Goal: Task Accomplishment & Management: Use online tool/utility

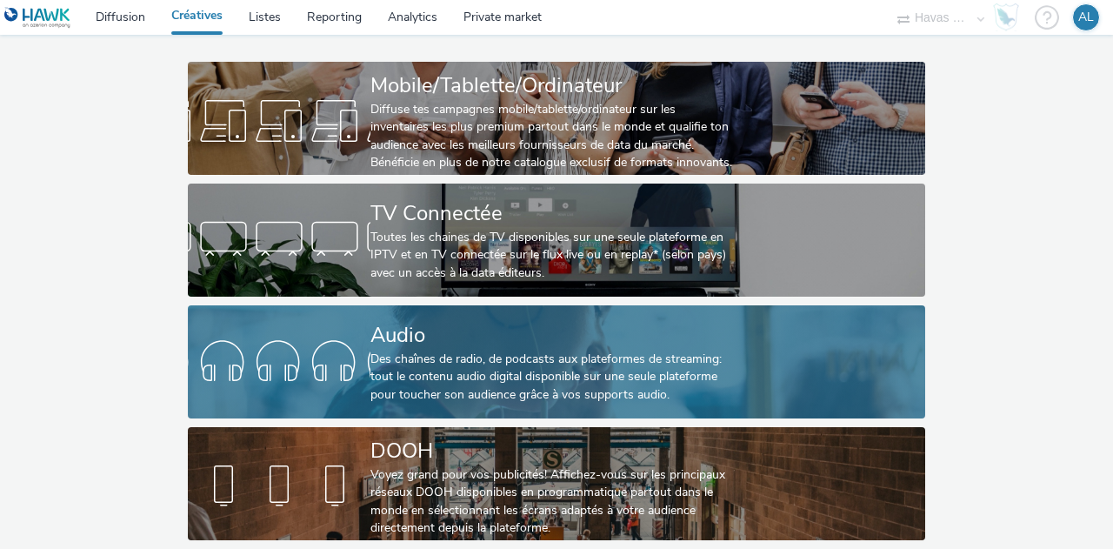
scroll to position [92, 0]
click at [355, 315] on link "Audio Des chaînes de radio, de podcasts aux plateformes de streaming: tout le c…" at bounding box center [557, 361] width 738 height 113
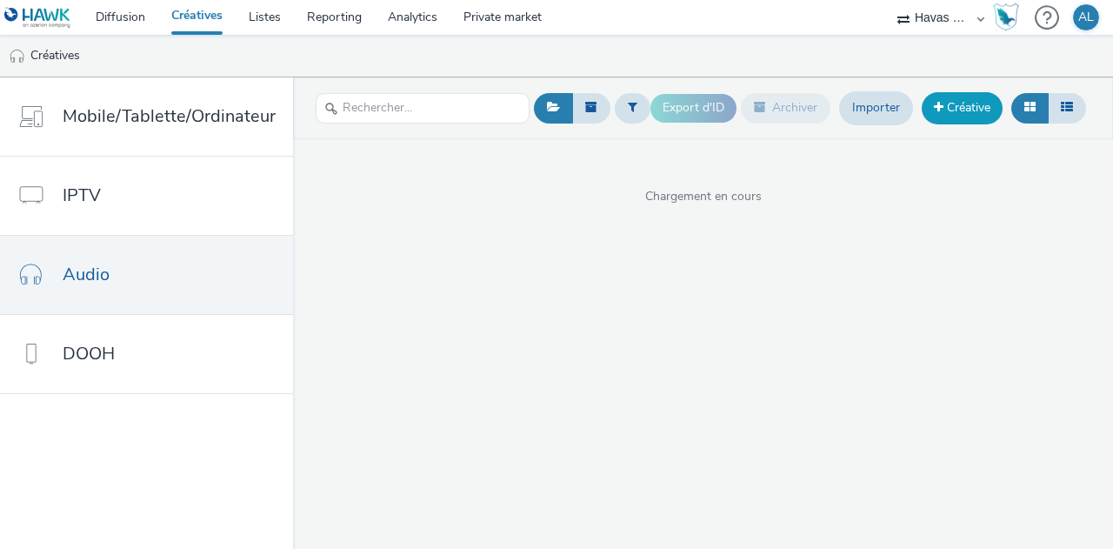
click at [965, 99] on link "Créative" at bounding box center [962, 107] width 81 height 31
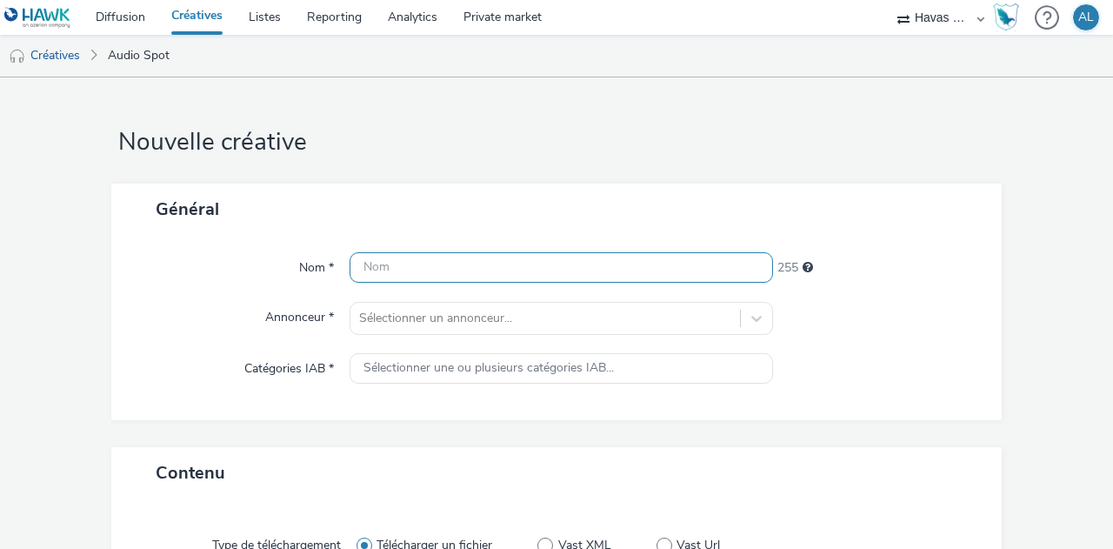
click at [451, 267] on input "text" at bounding box center [562, 267] width 424 height 30
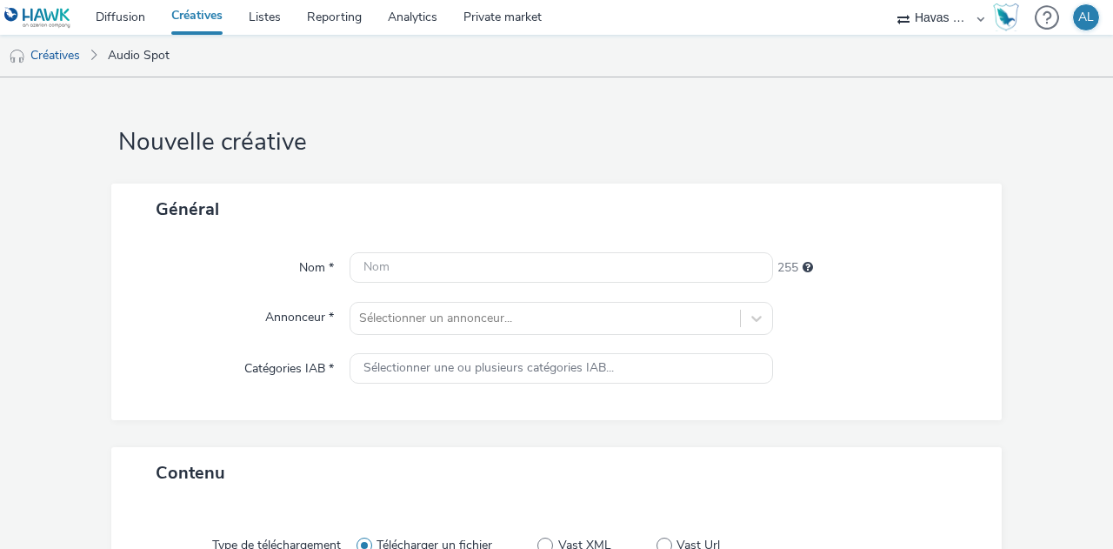
click at [426, 204] on div "Général" at bounding box center [556, 209] width 891 height 51
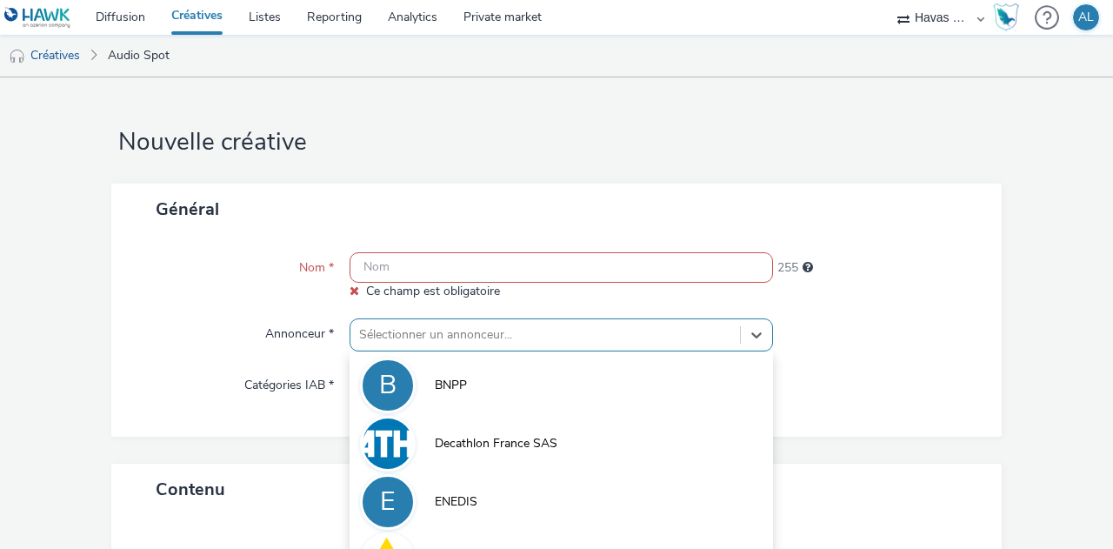
click at [392, 341] on div "option [PERSON_NAME] focused, 3 of 10. 10 results available. Use Up and Down to…" at bounding box center [562, 334] width 424 height 33
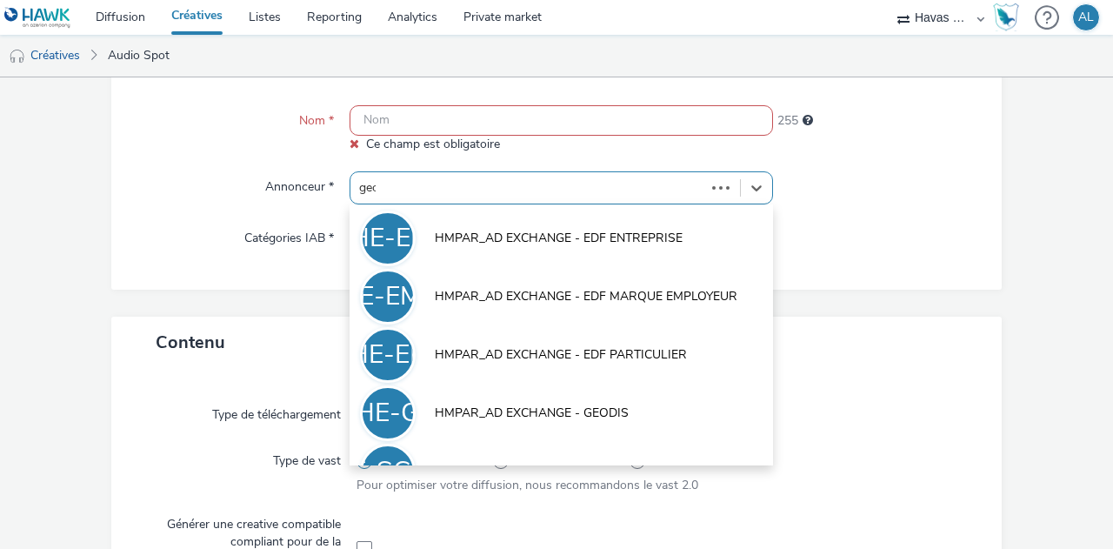
type input "geod"
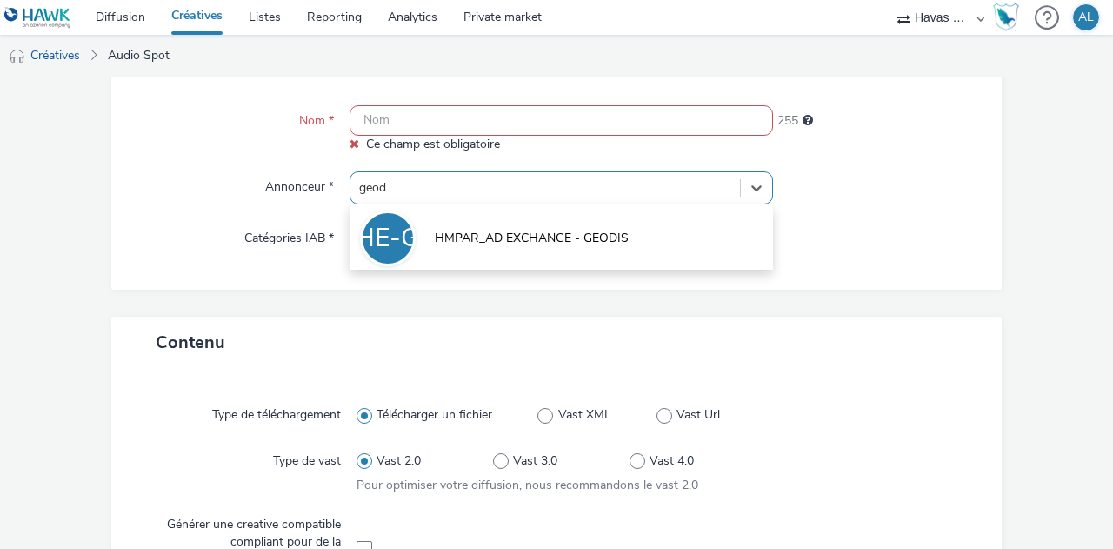
click at [451, 267] on div "HE-G HMPAR_AD EXCHANGE - GEODIS" at bounding box center [562, 236] width 424 height 65
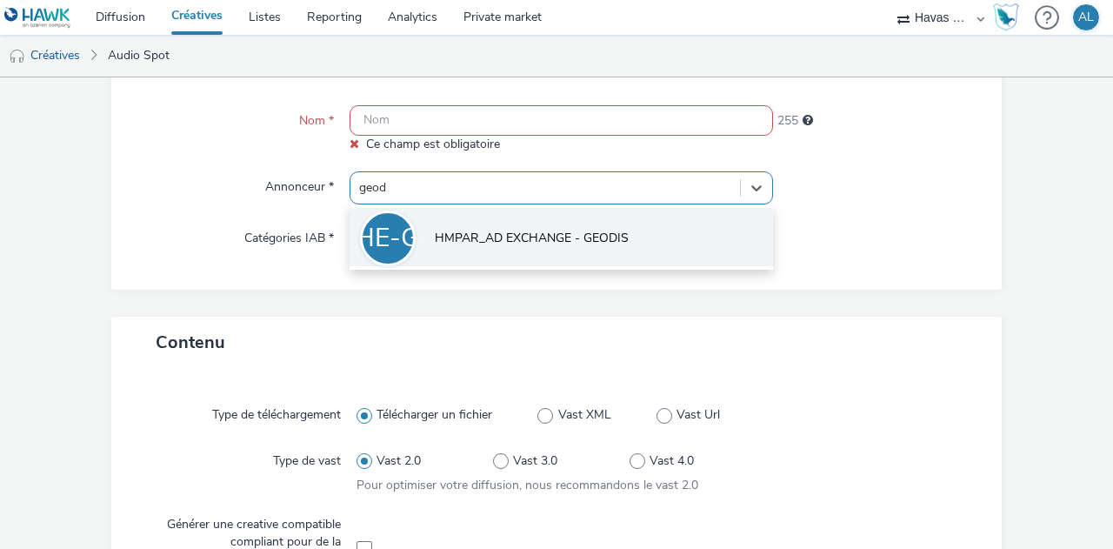
click at [449, 248] on li "HE-G HMPAR_AD EXCHANGE - GEODIS" at bounding box center [562, 237] width 424 height 58
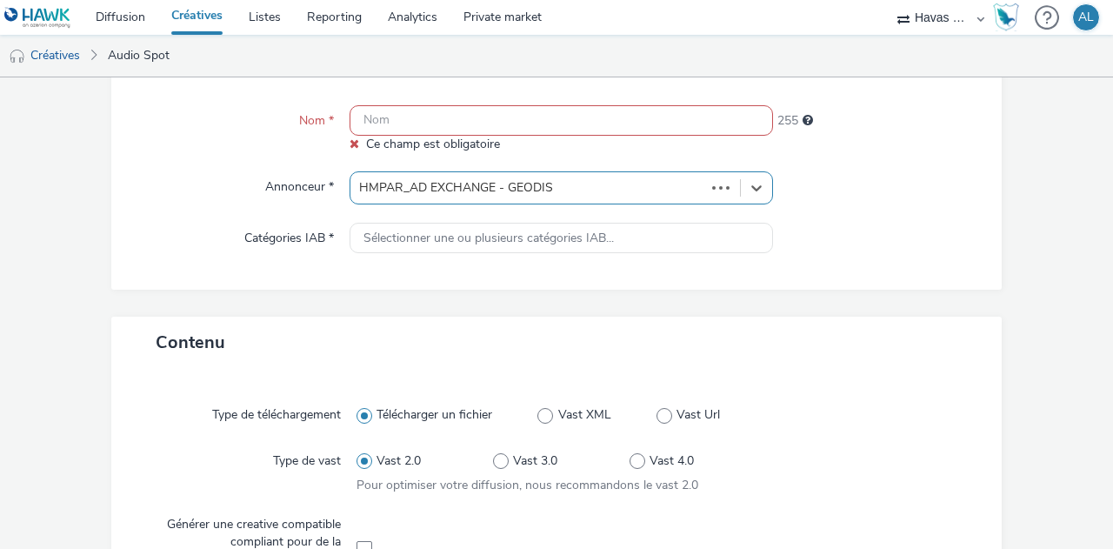
type input "[URL][DOMAIN_NAME]"
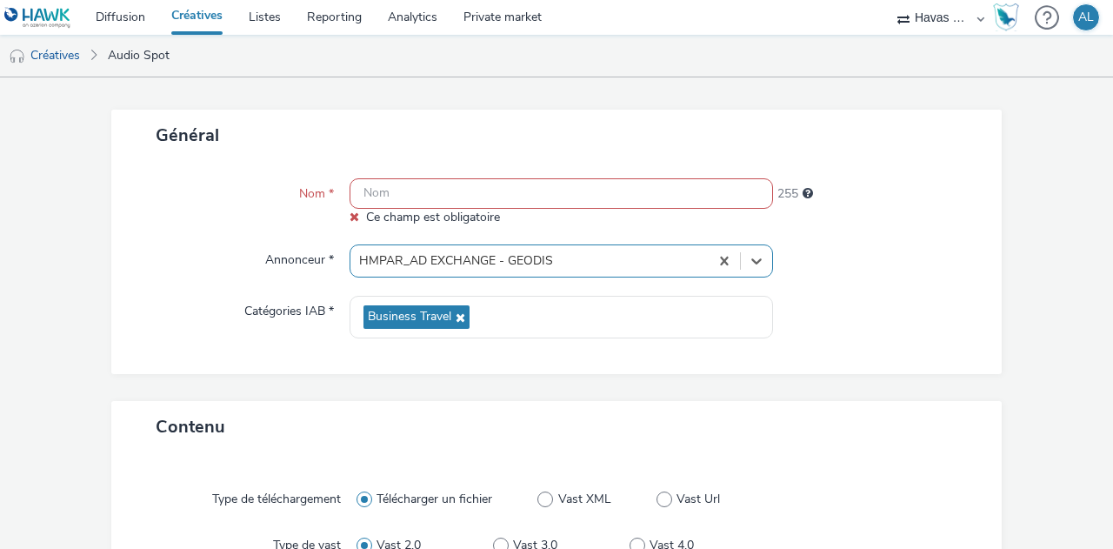
scroll to position [0, 0]
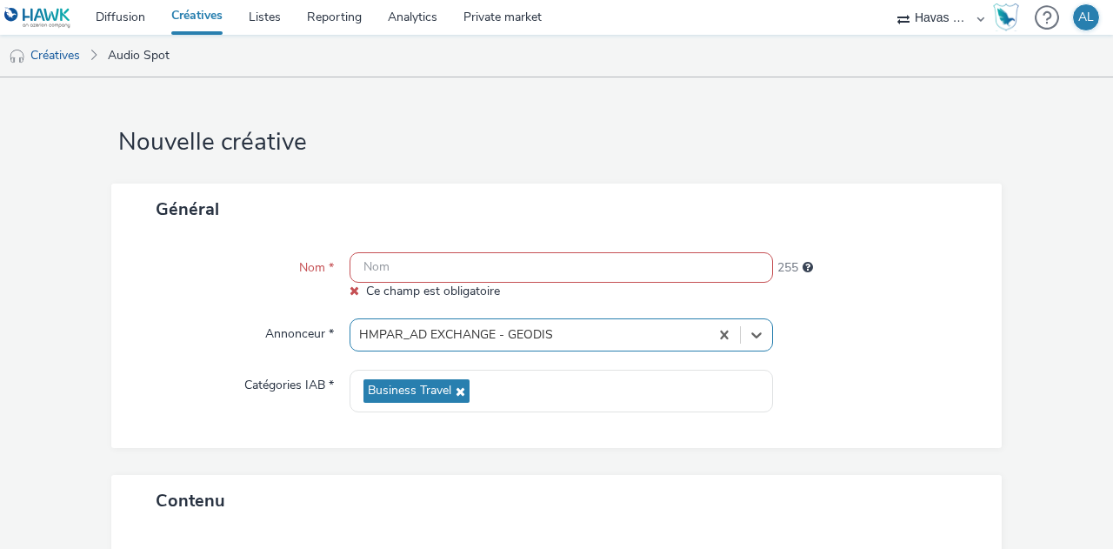
click at [442, 271] on input "text" at bounding box center [562, 267] width 424 height 30
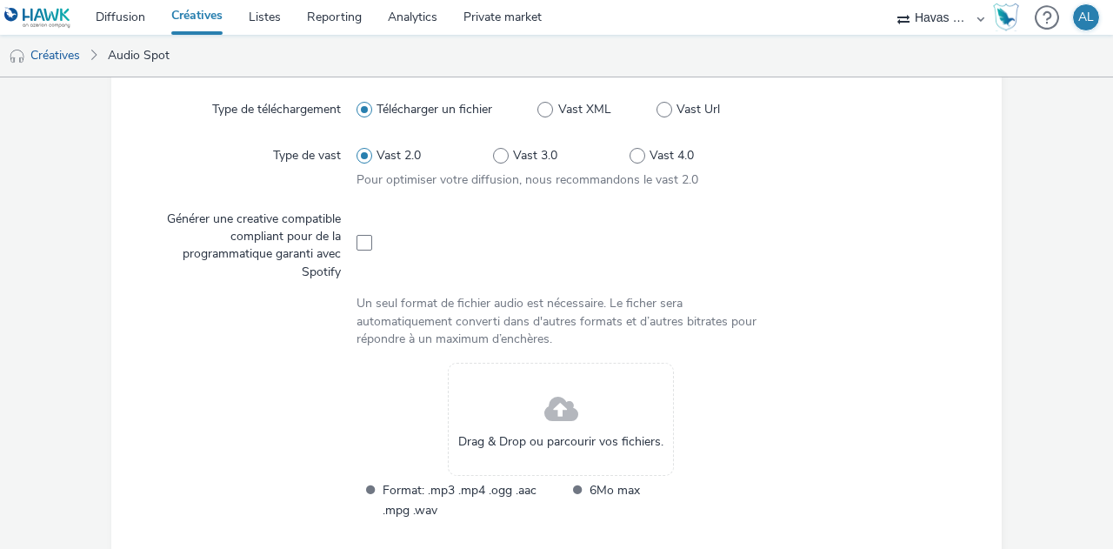
scroll to position [609, 0]
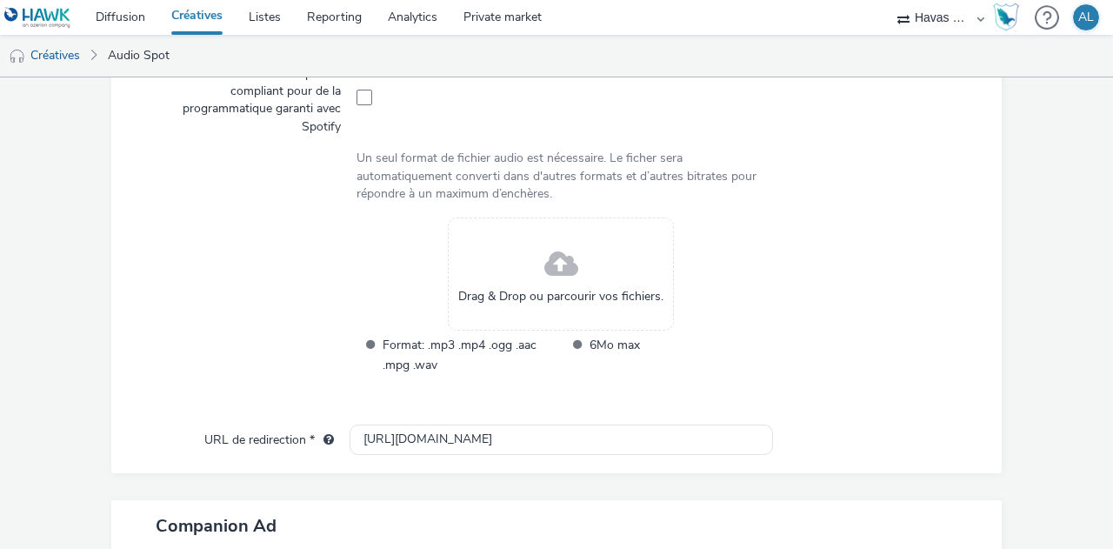
click at [544, 257] on span at bounding box center [561, 265] width 34 height 46
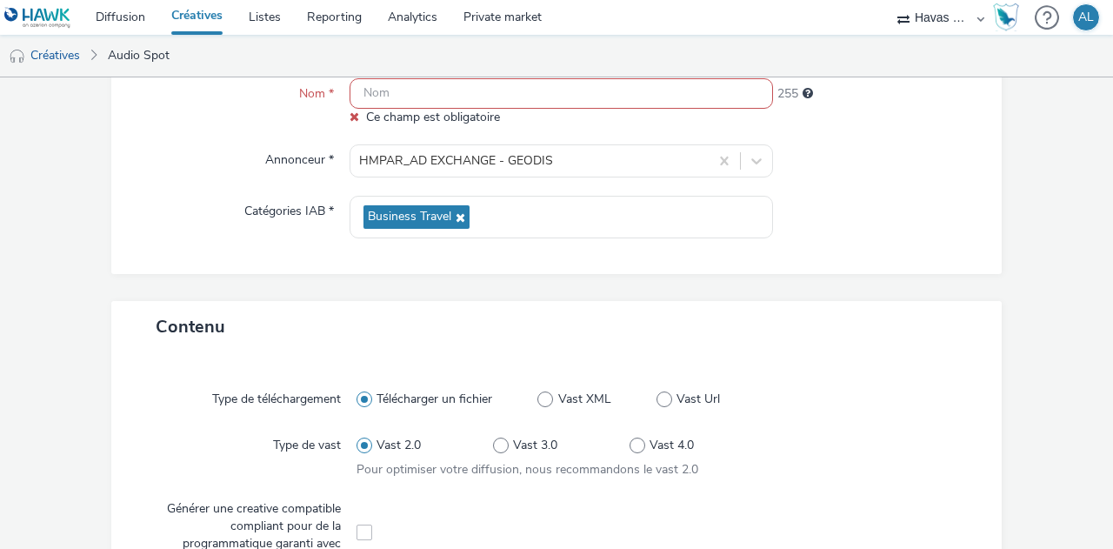
scroll to position [87, 0]
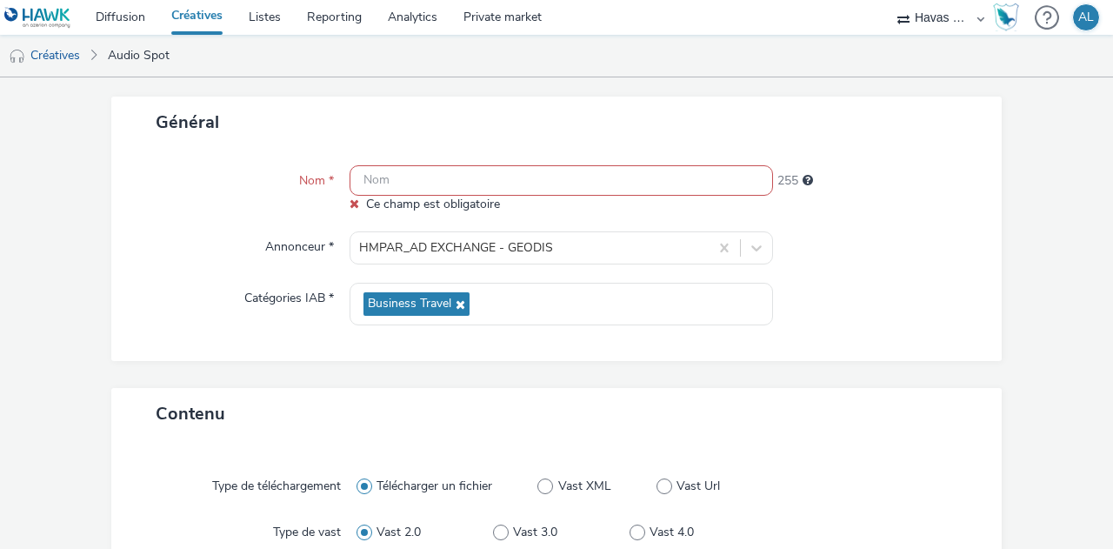
click at [392, 175] on input "text" at bounding box center [562, 180] width 424 height 30
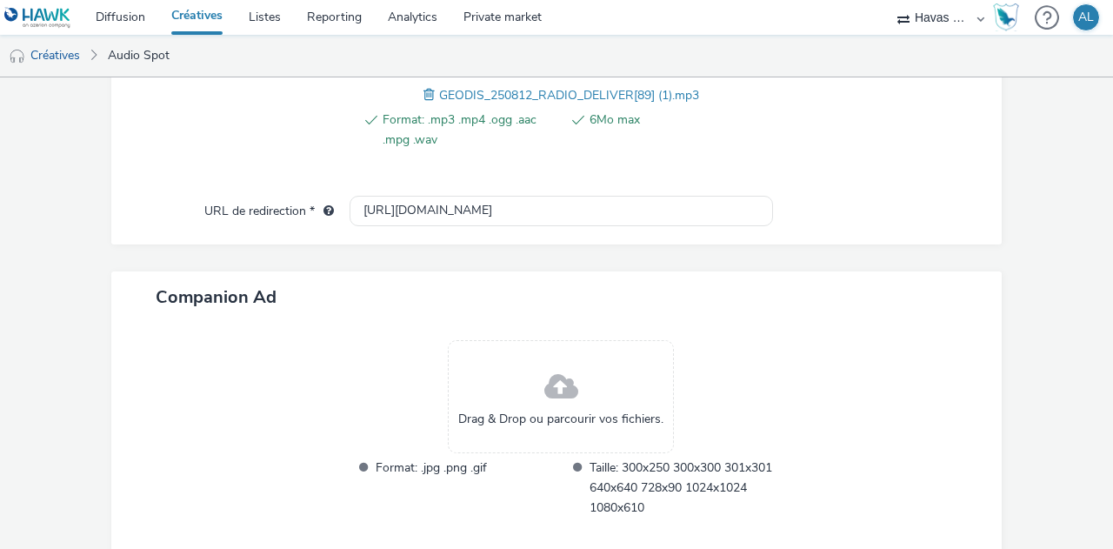
scroll to position [805, 0]
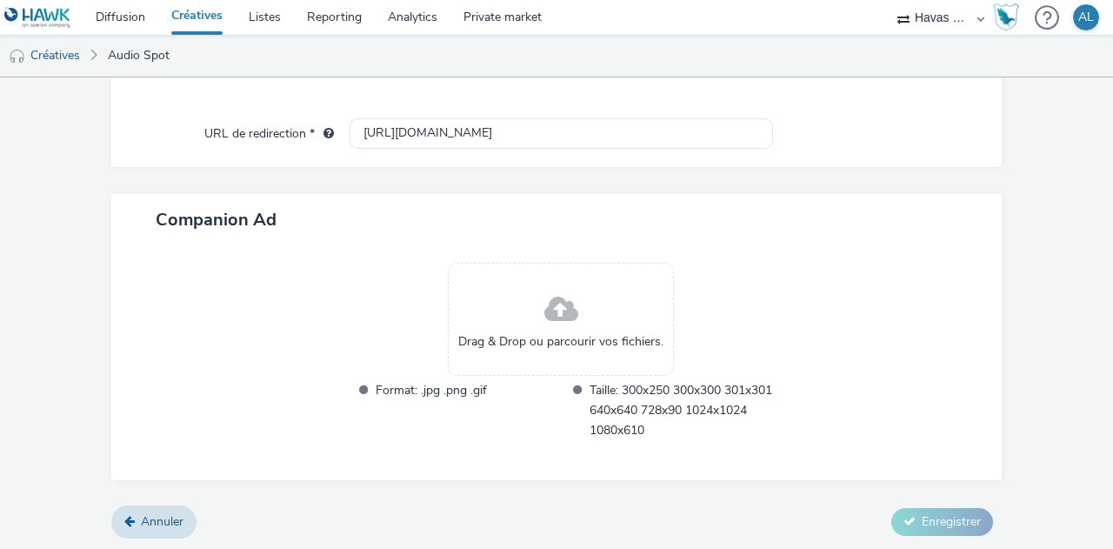
click at [567, 333] on span "Drag & Drop ou parcourir vos fichiers." at bounding box center [560, 341] width 205 height 17
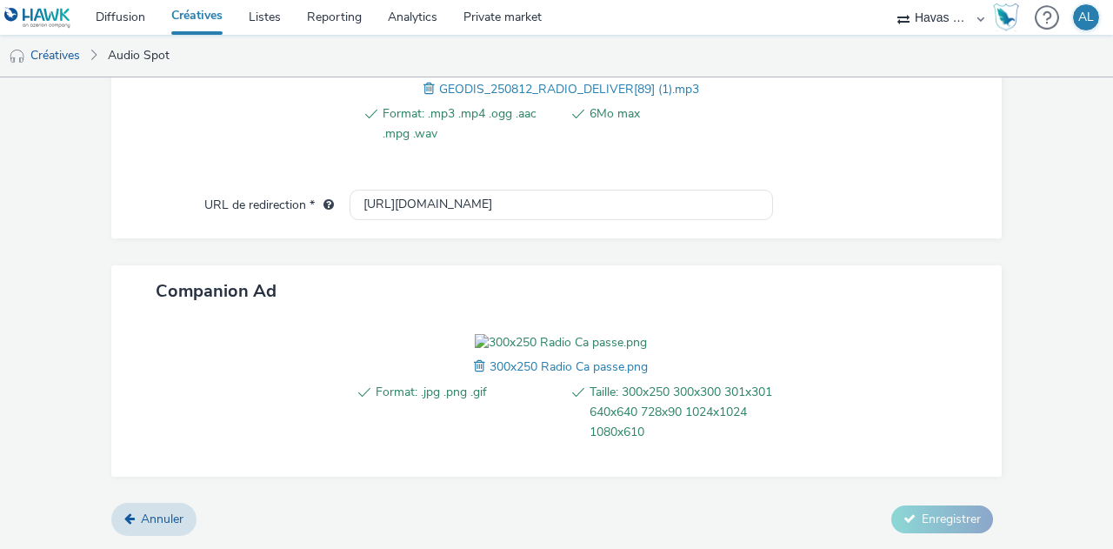
scroll to position [831, 0]
click at [494, 334] on img at bounding box center [561, 342] width 172 height 17
click at [502, 334] on img at bounding box center [561, 342] width 172 height 17
click at [496, 334] on img at bounding box center [561, 342] width 172 height 17
click at [474, 368] on span at bounding box center [482, 366] width 16 height 19
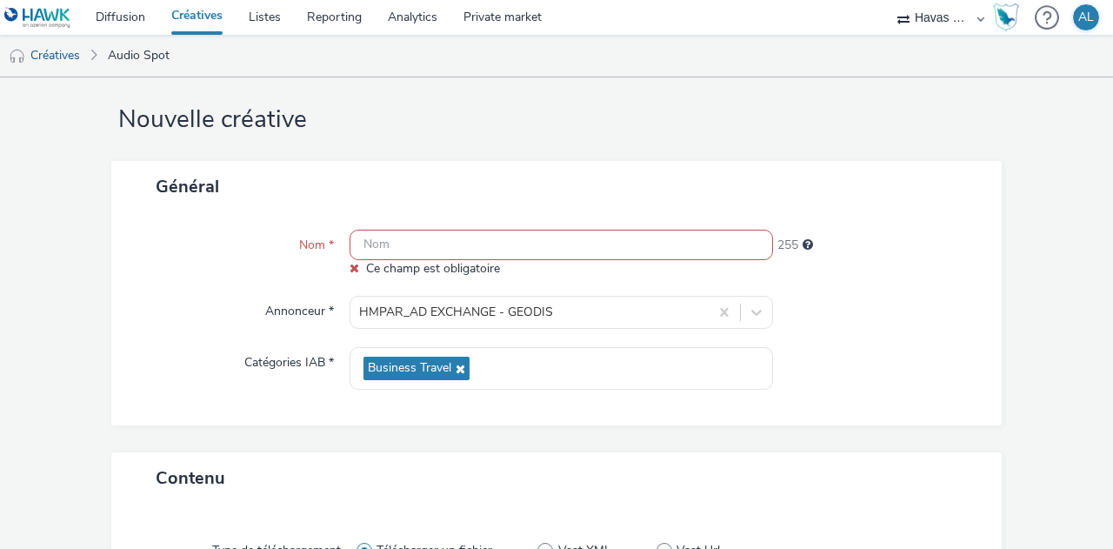
scroll to position [0, 0]
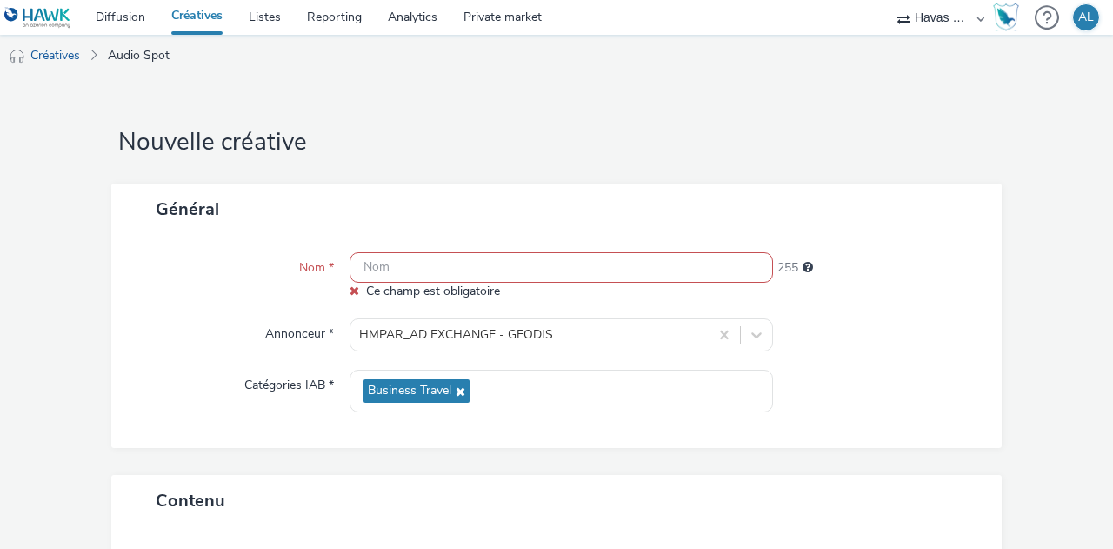
click at [415, 270] on input "text" at bounding box center [562, 267] width 424 height 30
paste input "PROG-AUDIO|HAWK (X2882-Y3766-NE)|NA|REACH|NA|SET AUDIO GEODIS|AUD|AUDIO|1X1|NA|…"
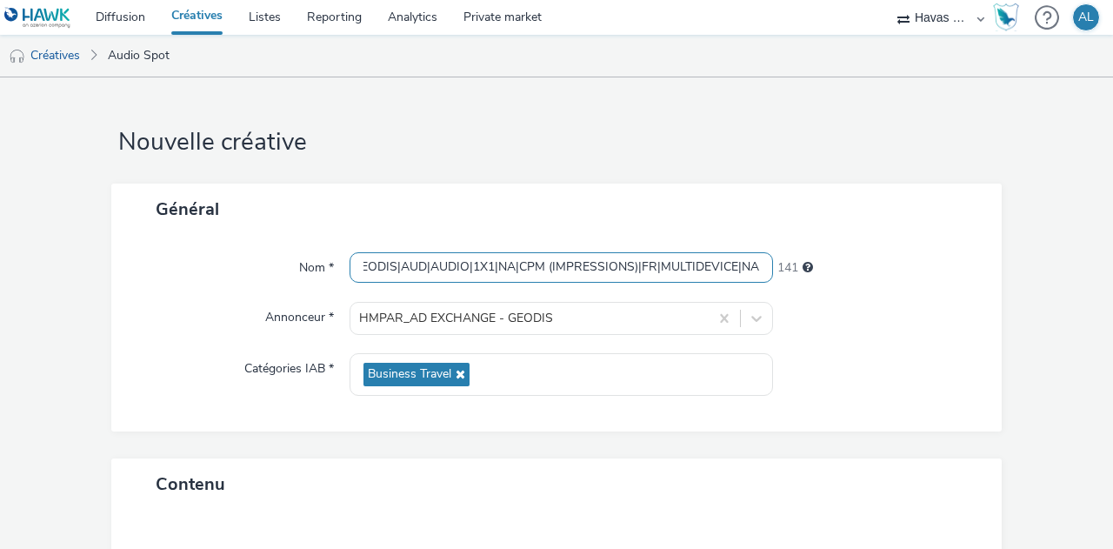
click at [430, 269] on input "PROG-AUDIO|HAWK (X2882-Y3766-NE)|NA|REACH|NA|SET AUDIO GEODIS|AUD|AUDIO|1X1|NA|…" at bounding box center [562, 267] width 424 height 30
click at [421, 258] on input "PROG-AUDIO|HAWK (X2882-Y3766-NE)|NA|REACH|NA|SET AUDIO GEODIS|AUD|AUDIO|1X1|NA|…" at bounding box center [562, 267] width 424 height 30
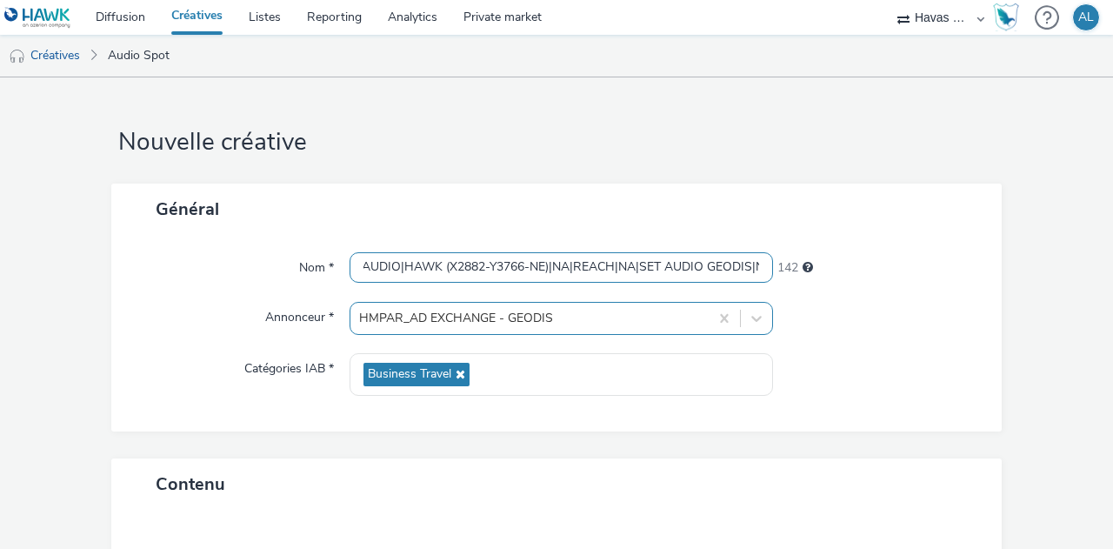
scroll to position [0, 44]
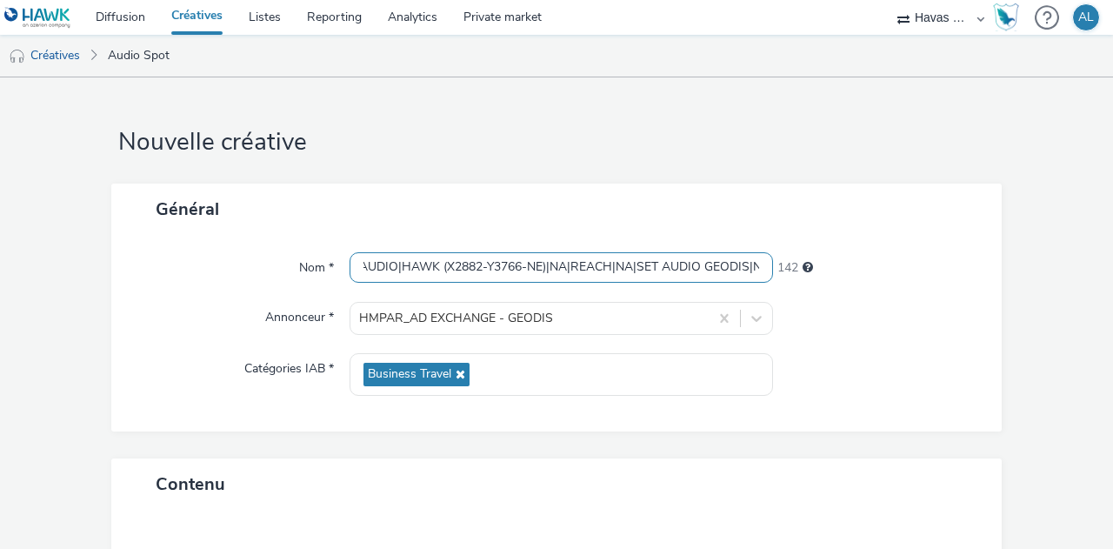
type input "PROG-AUDIO|HAWK (X2882-Y3766-NE)|NA|REACH|NA|SET AUDIO GEODIS|NA|AUDIO|1X1|NA|C…"
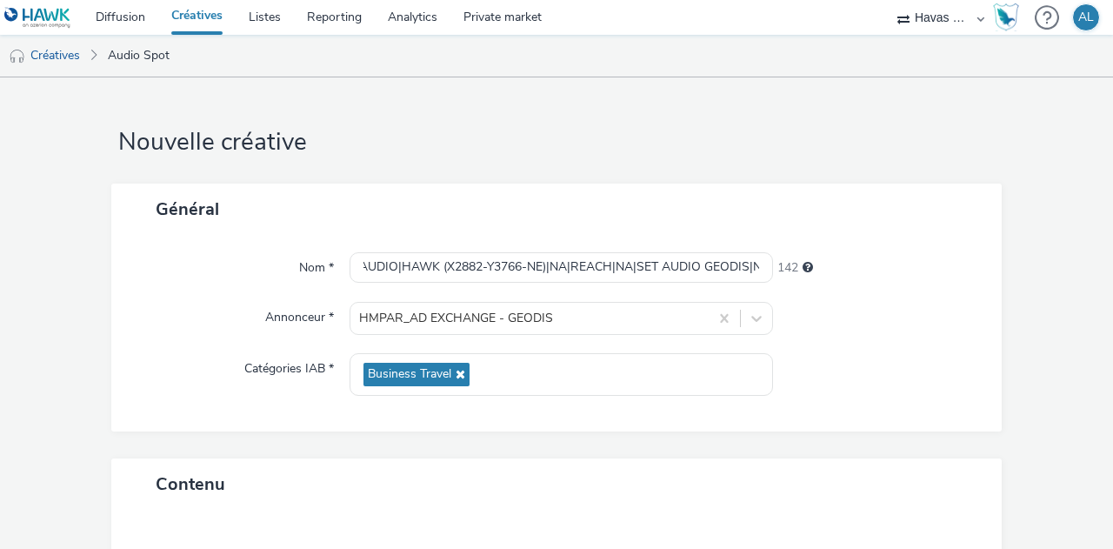
scroll to position [0, 0]
click at [212, 297] on div "Nom * PROG-AUDIO|HAWK (X2882-Y3766-NE)|NA|REACH|NA|SET AUDIO GEODIS|NA|AUDIO|1X…" at bounding box center [556, 333] width 891 height 197
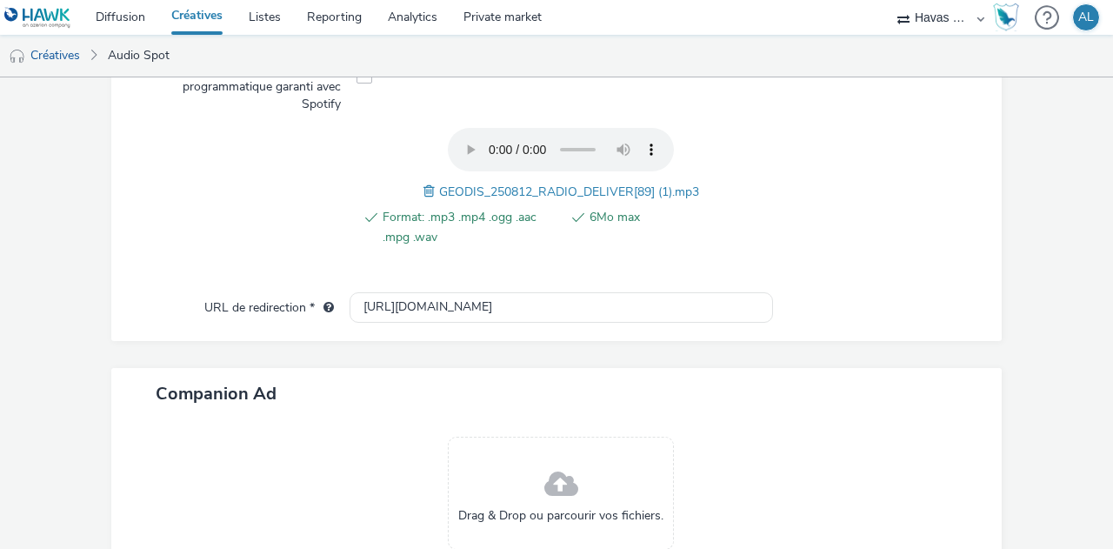
scroll to position [788, 0]
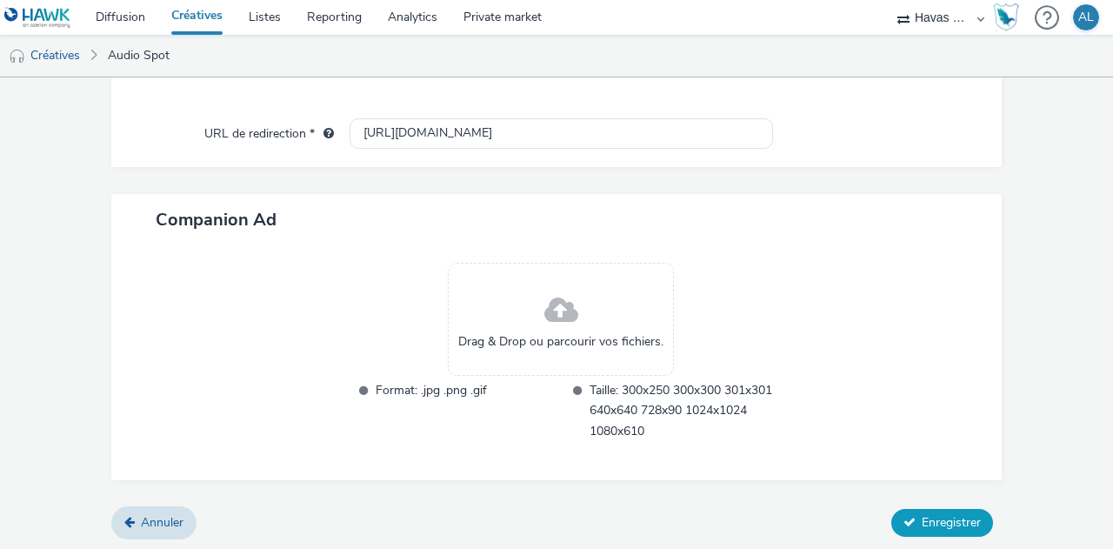
click at [922, 517] on span "Enregistrer" at bounding box center [951, 522] width 59 height 17
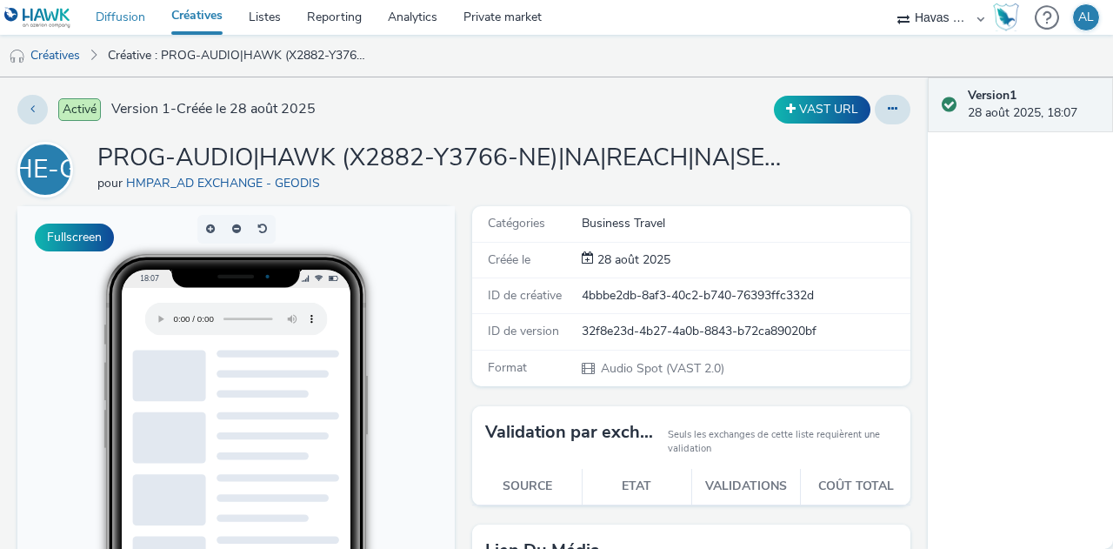
click at [128, 17] on link "Diffusion" at bounding box center [121, 17] width 76 height 35
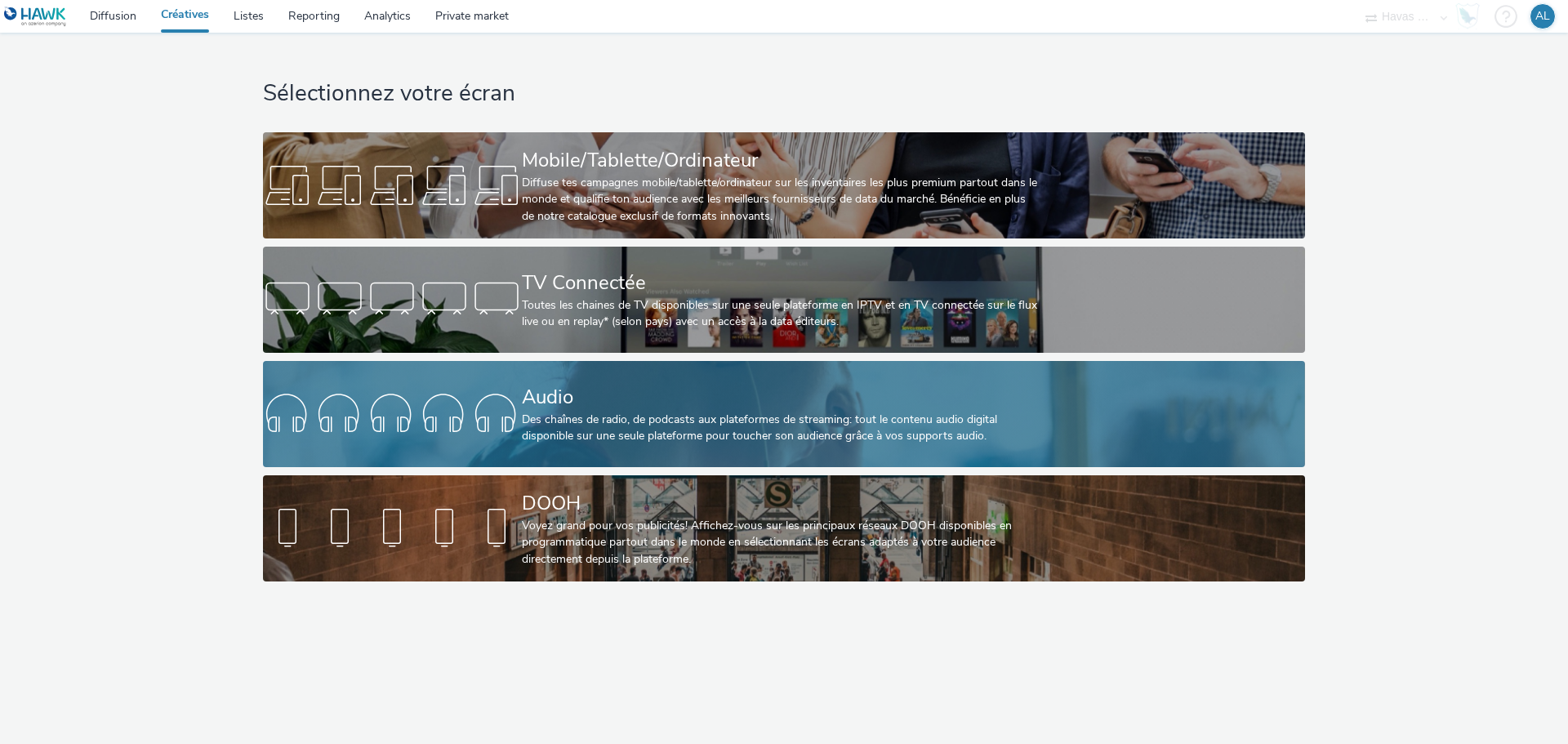
click at [557, 428] on div "Des chaînes de radio, de podcasts aux plateformes de streaming: tout le contenu…" at bounding box center [780, 428] width 517 height 34
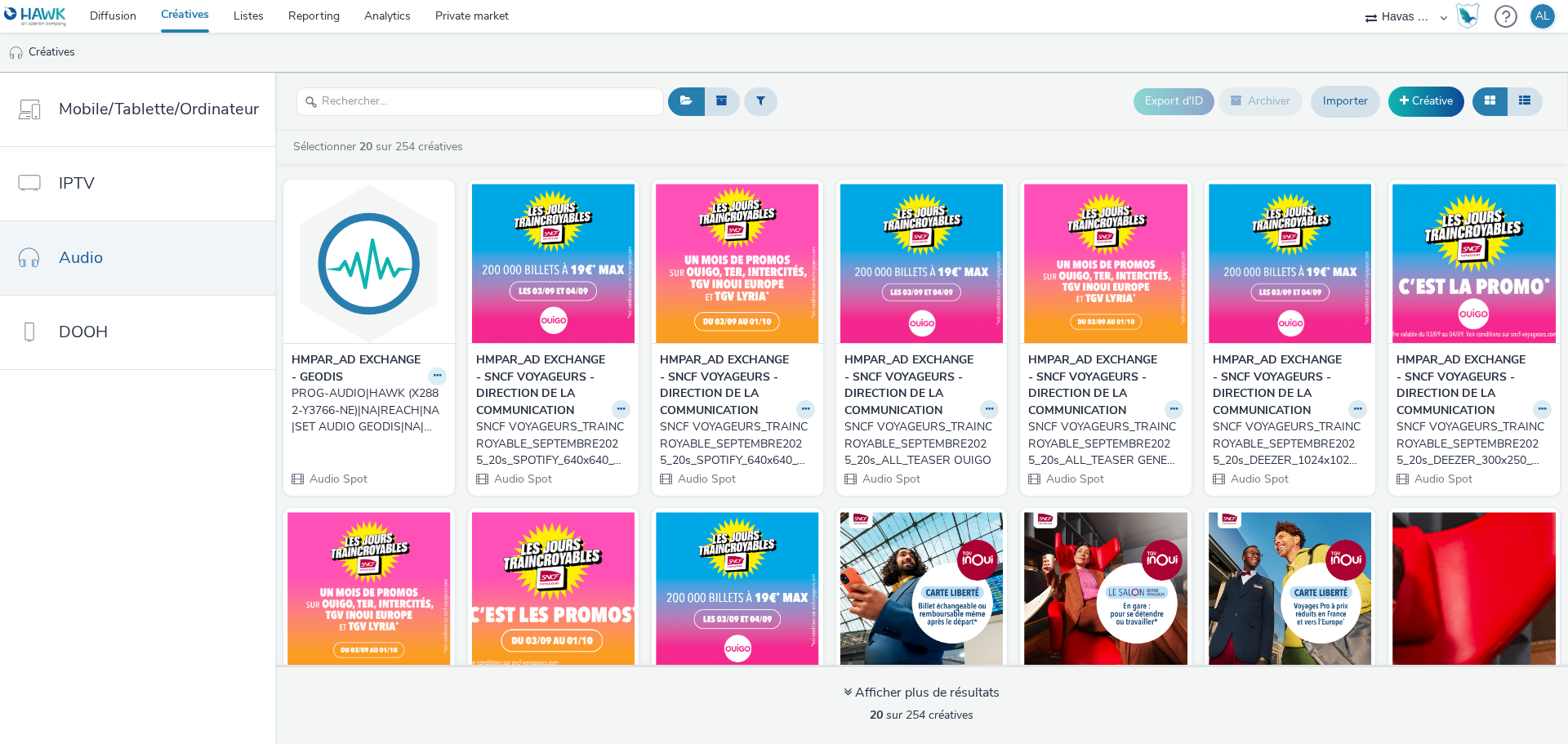
click at [434, 376] on icon at bounding box center [438, 376] width 8 height 9
click at [376, 434] on link "Dupliquer" at bounding box center [385, 437] width 122 height 33
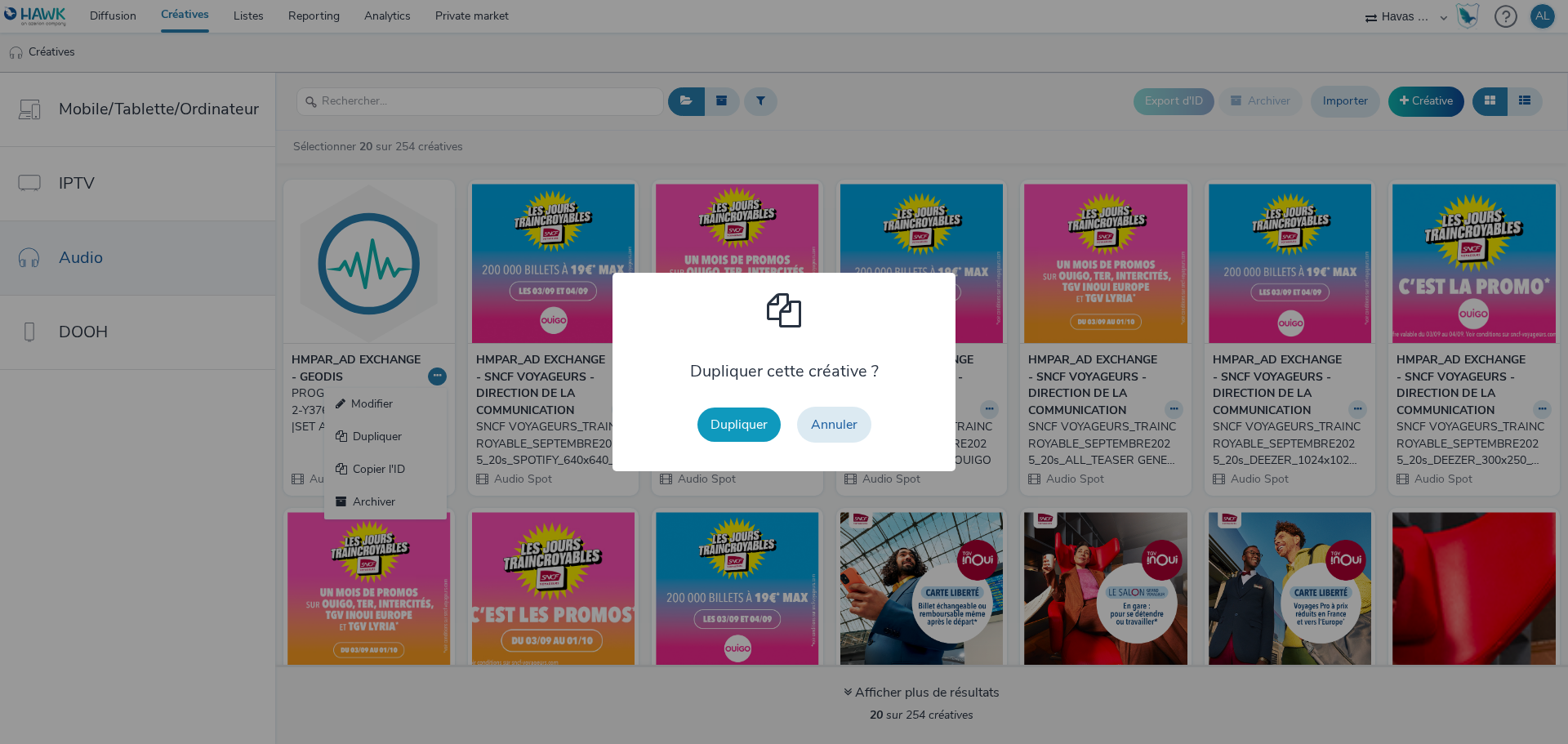
click at [735, 423] on button "Dupliquer" at bounding box center [739, 425] width 84 height 35
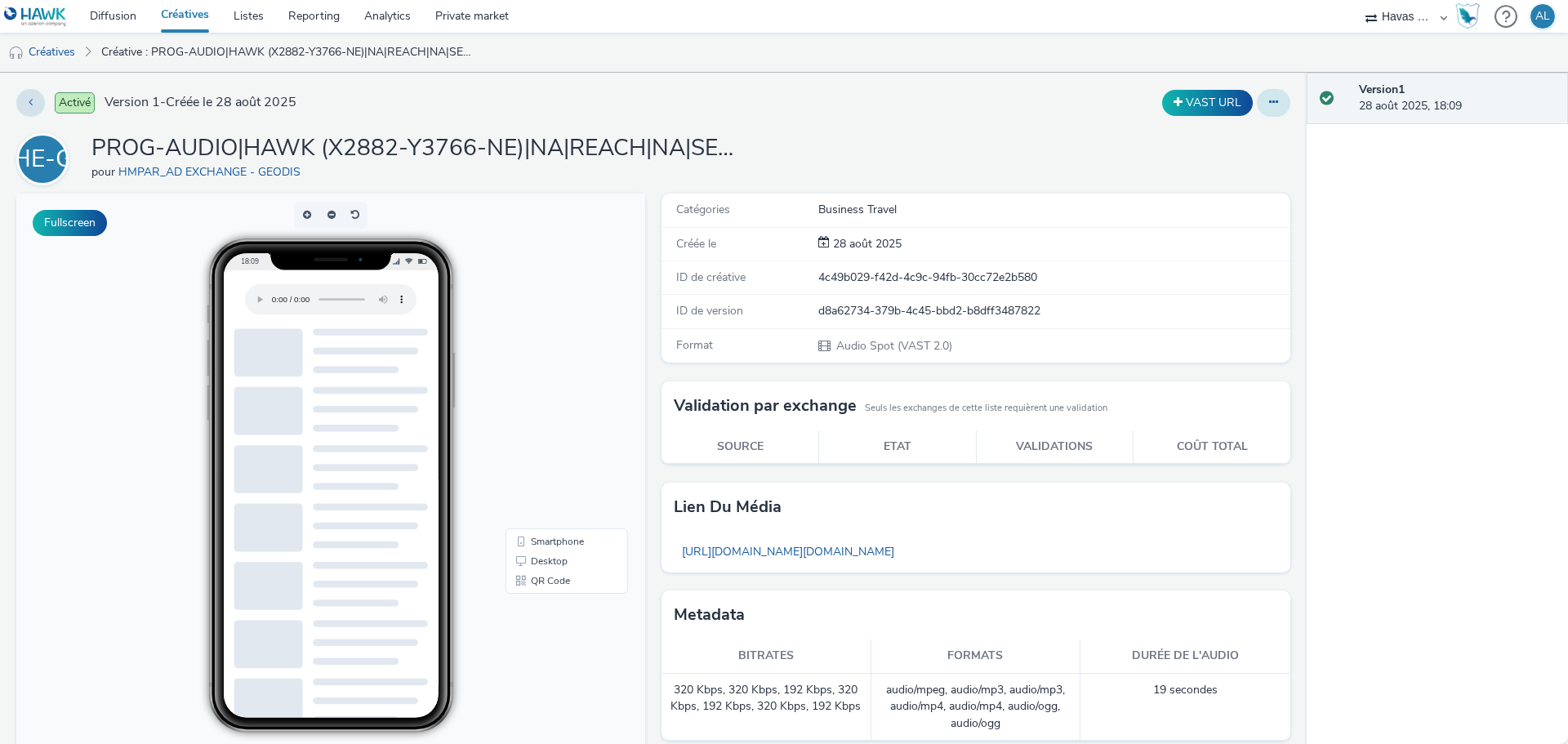
click at [1268, 101] on button at bounding box center [1274, 103] width 34 height 28
click at [1230, 134] on link "Modifier" at bounding box center [1229, 135] width 122 height 33
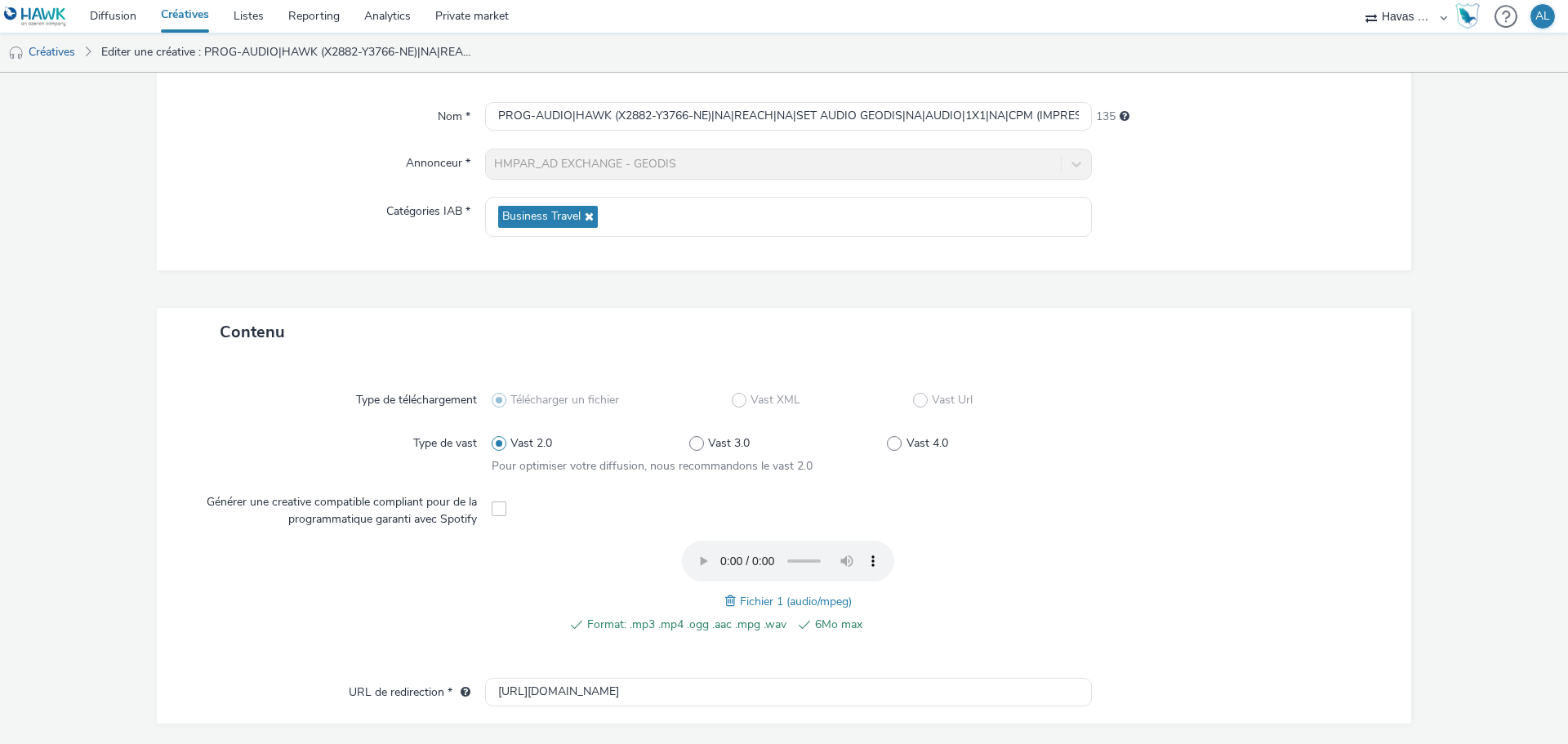
scroll to position [481, 0]
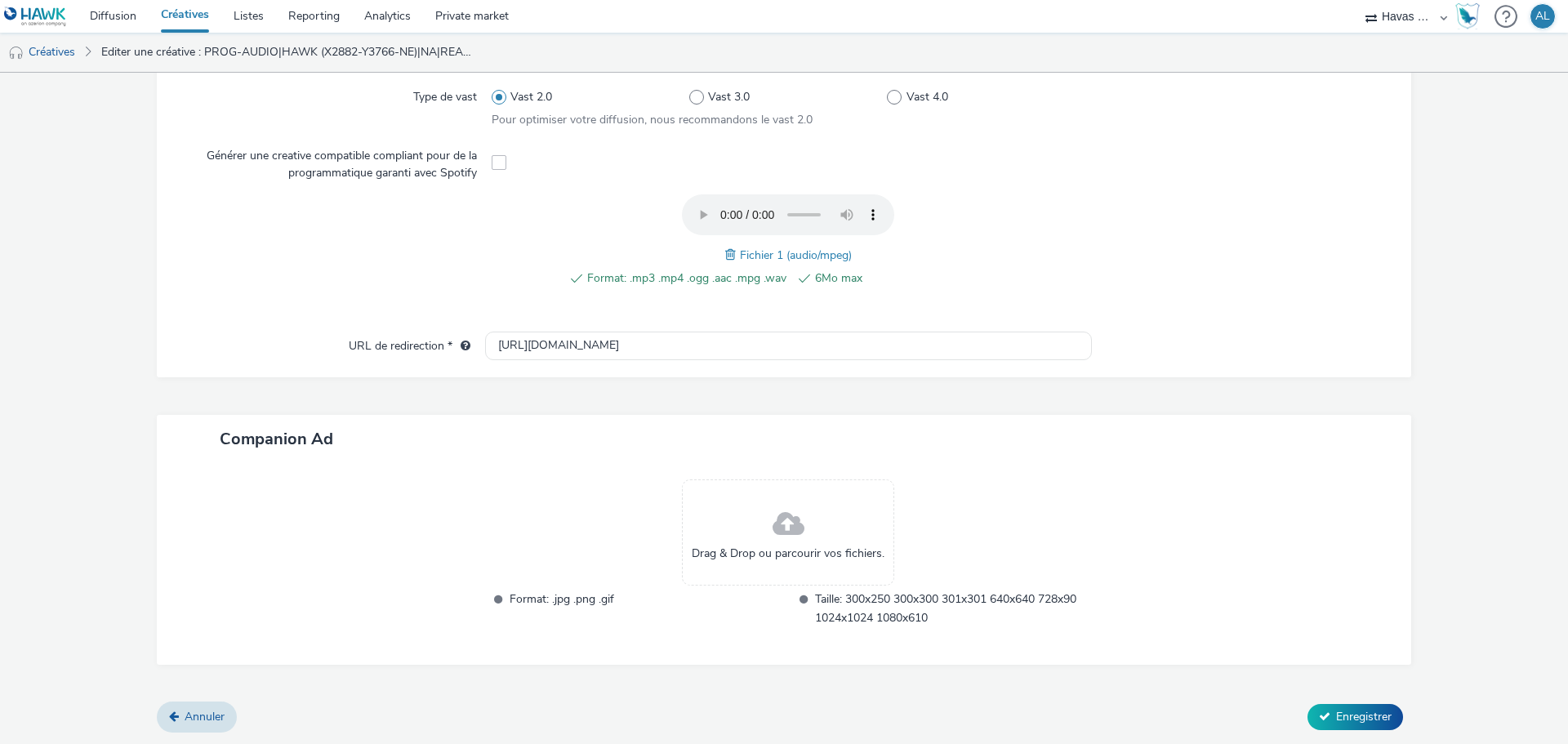
click at [773, 543] on span at bounding box center [789, 525] width 32 height 43
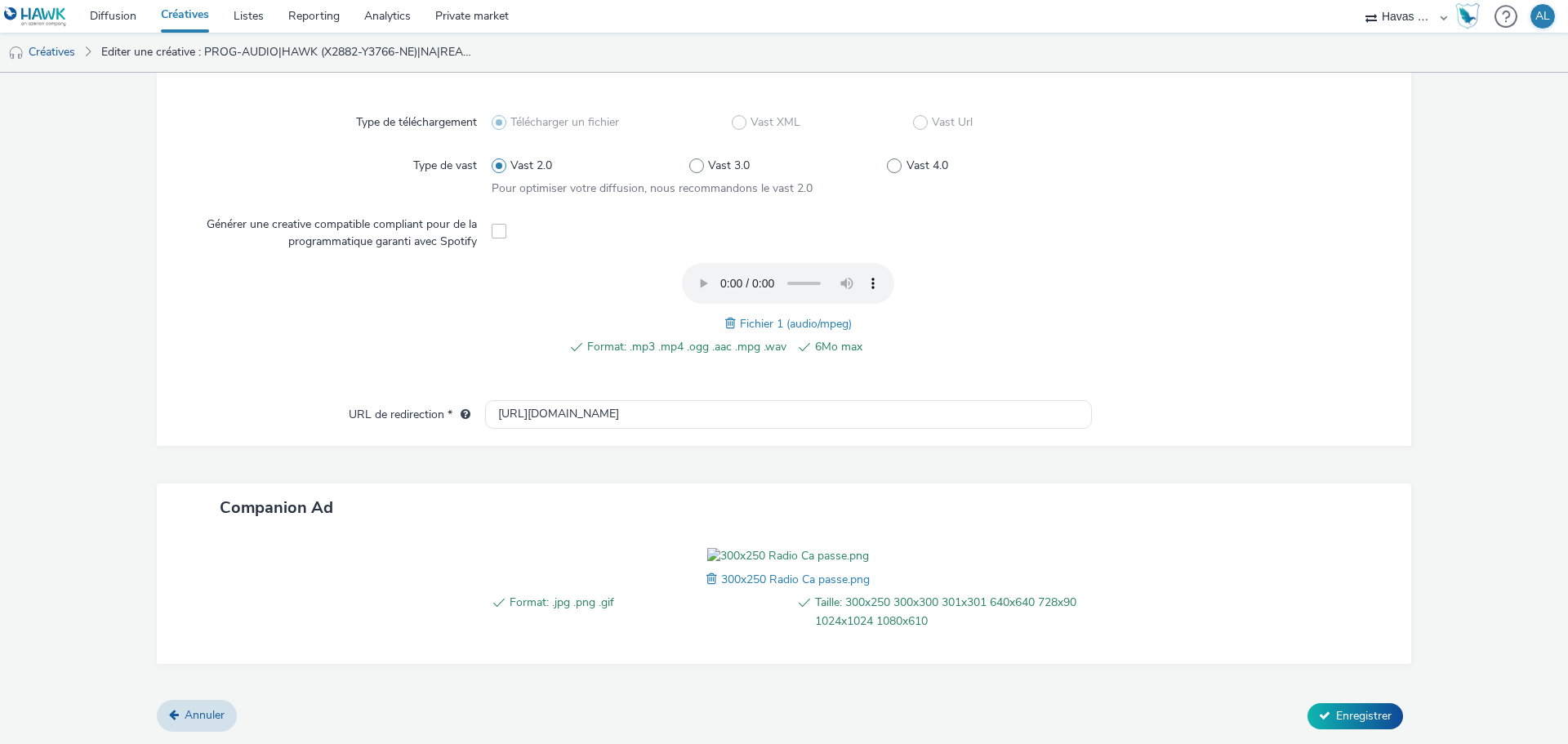
click at [963, 532] on div "Format: .jpg .png .gif Taille: 300x250 300x300 301x301 640x640 728x90 1024x1024…" at bounding box center [784, 597] width 1254 height 132
click at [1374, 730] on button "Enregistrer" at bounding box center [1355, 717] width 96 height 26
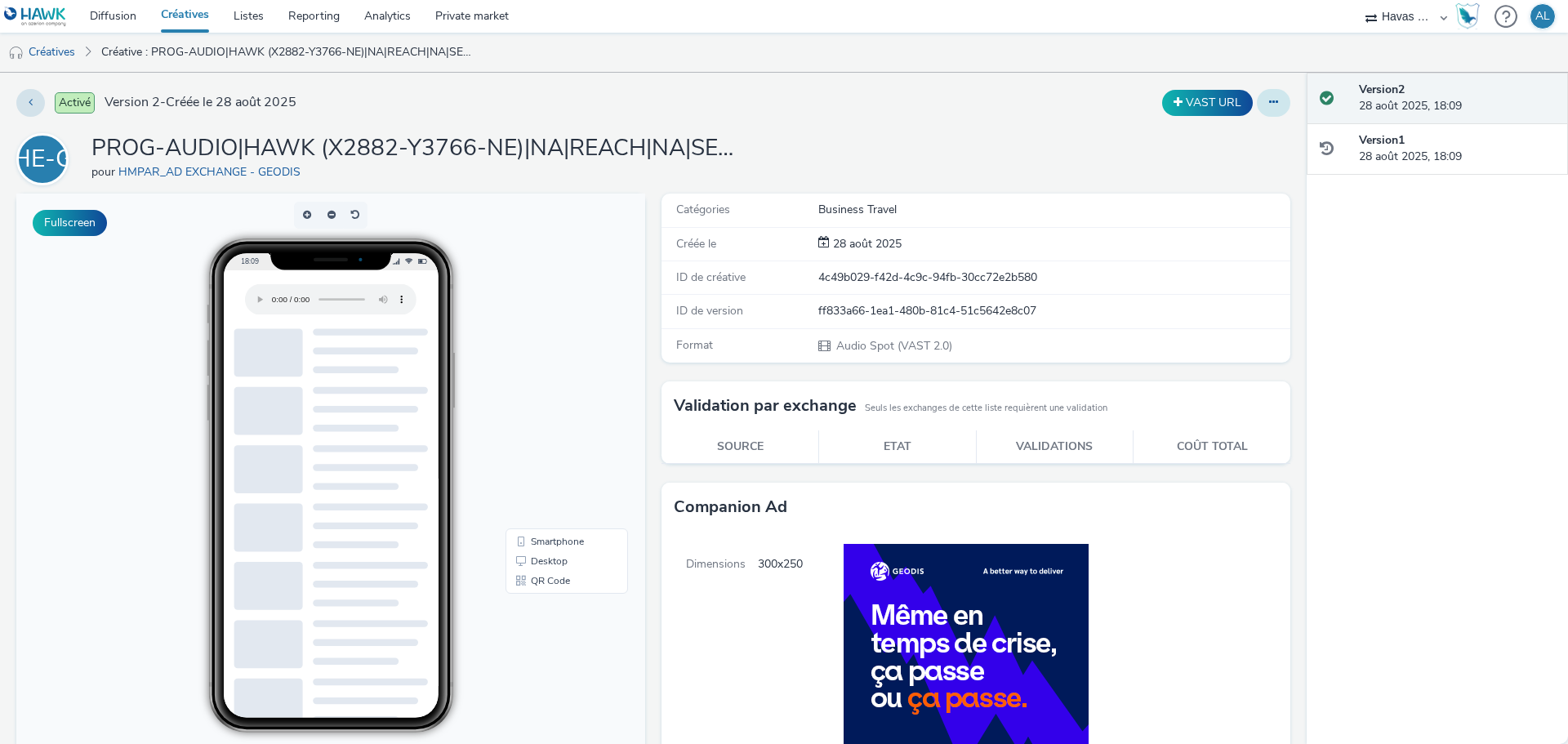
click at [1257, 116] on button at bounding box center [1274, 103] width 34 height 28
click at [1457, 253] on div "Version 2 28 août 2025, 18:09 Version 1 28 août 2025, 18:09" at bounding box center [1437, 408] width 261 height 672
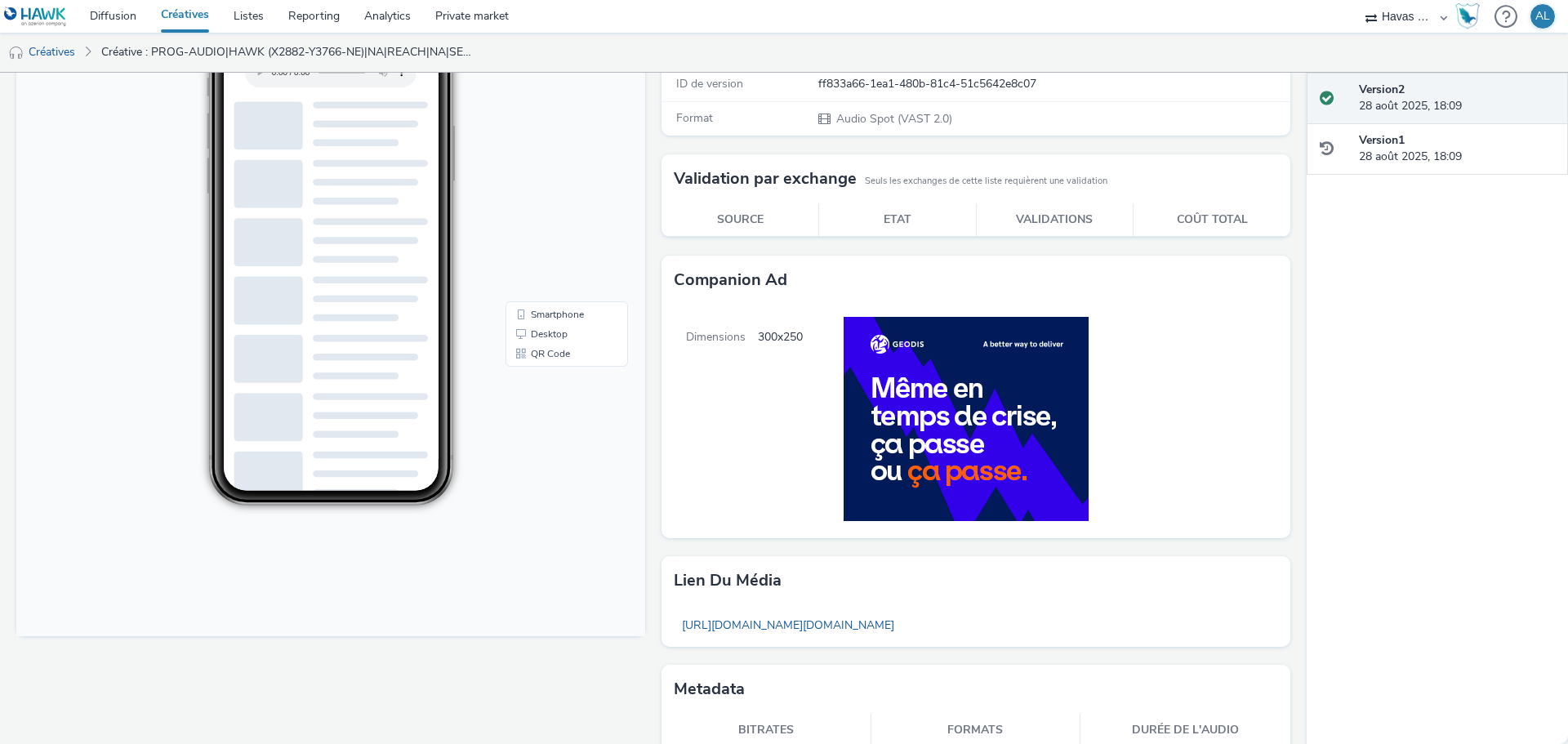
scroll to position [245, 0]
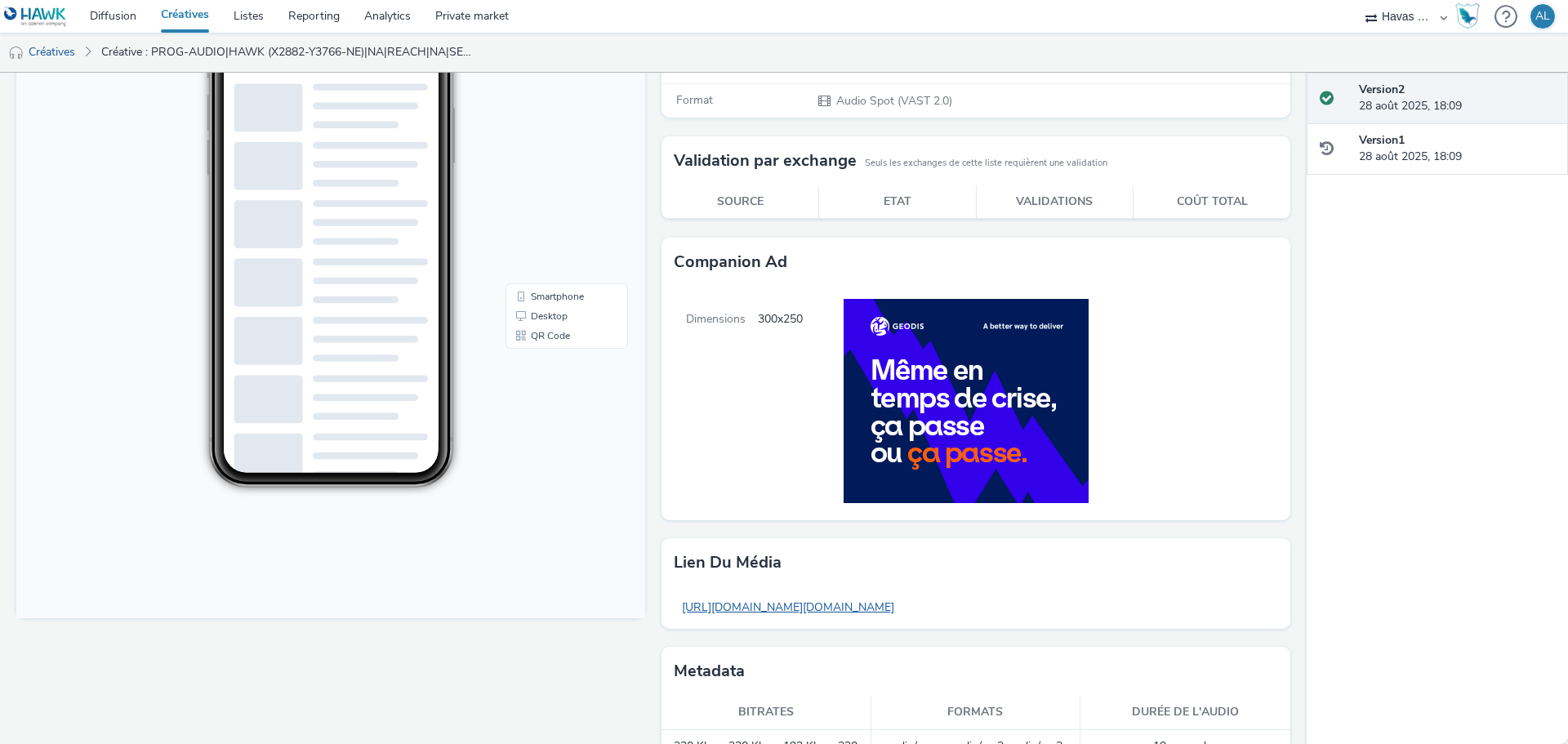
click at [800, 609] on link "[URL][DOMAIN_NAME][DOMAIN_NAME]" at bounding box center [789, 608] width 229 height 32
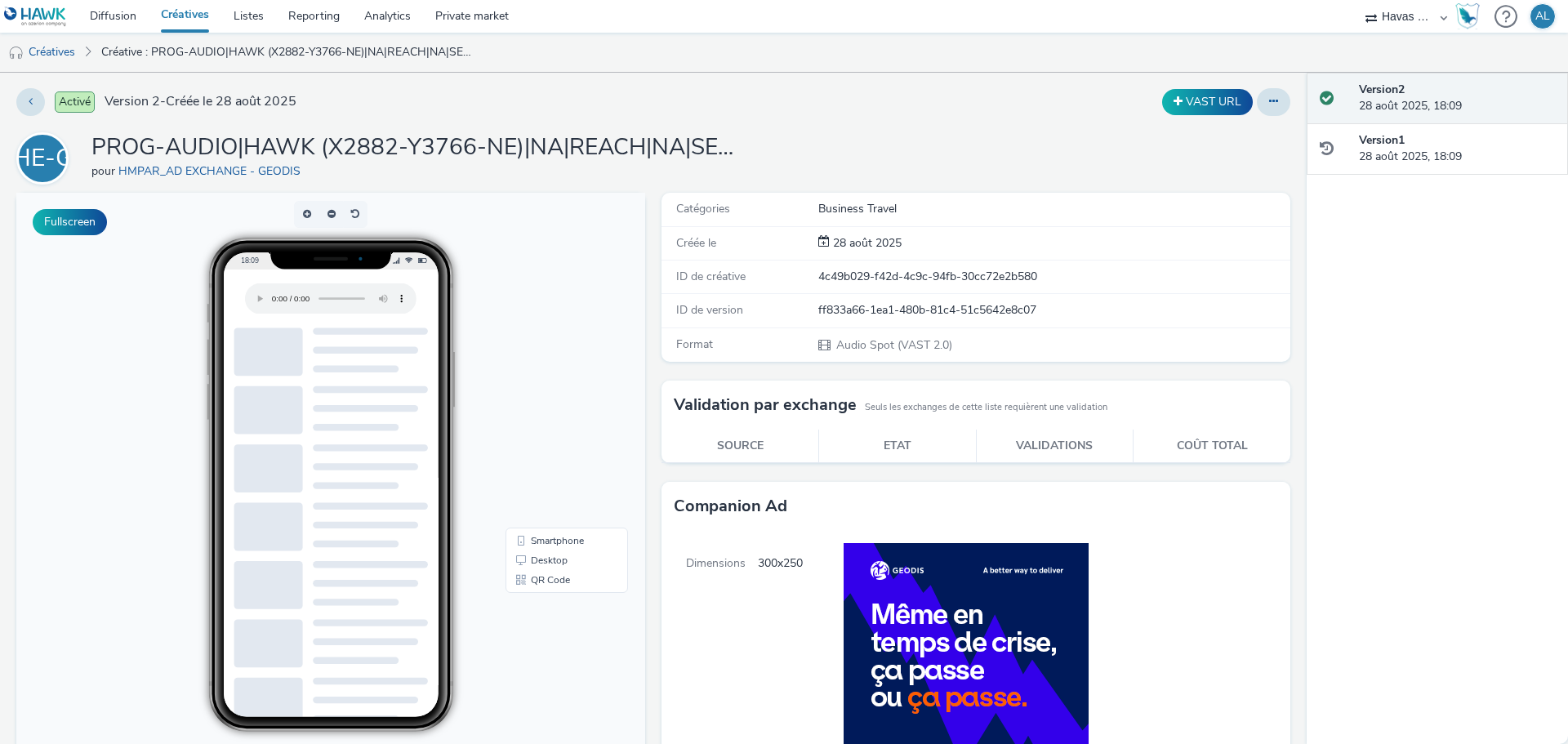
scroll to position [0, 0]
click at [58, 214] on button "Fullscreen" at bounding box center [69, 224] width 74 height 26
click at [23, 103] on button at bounding box center [30, 103] width 28 height 28
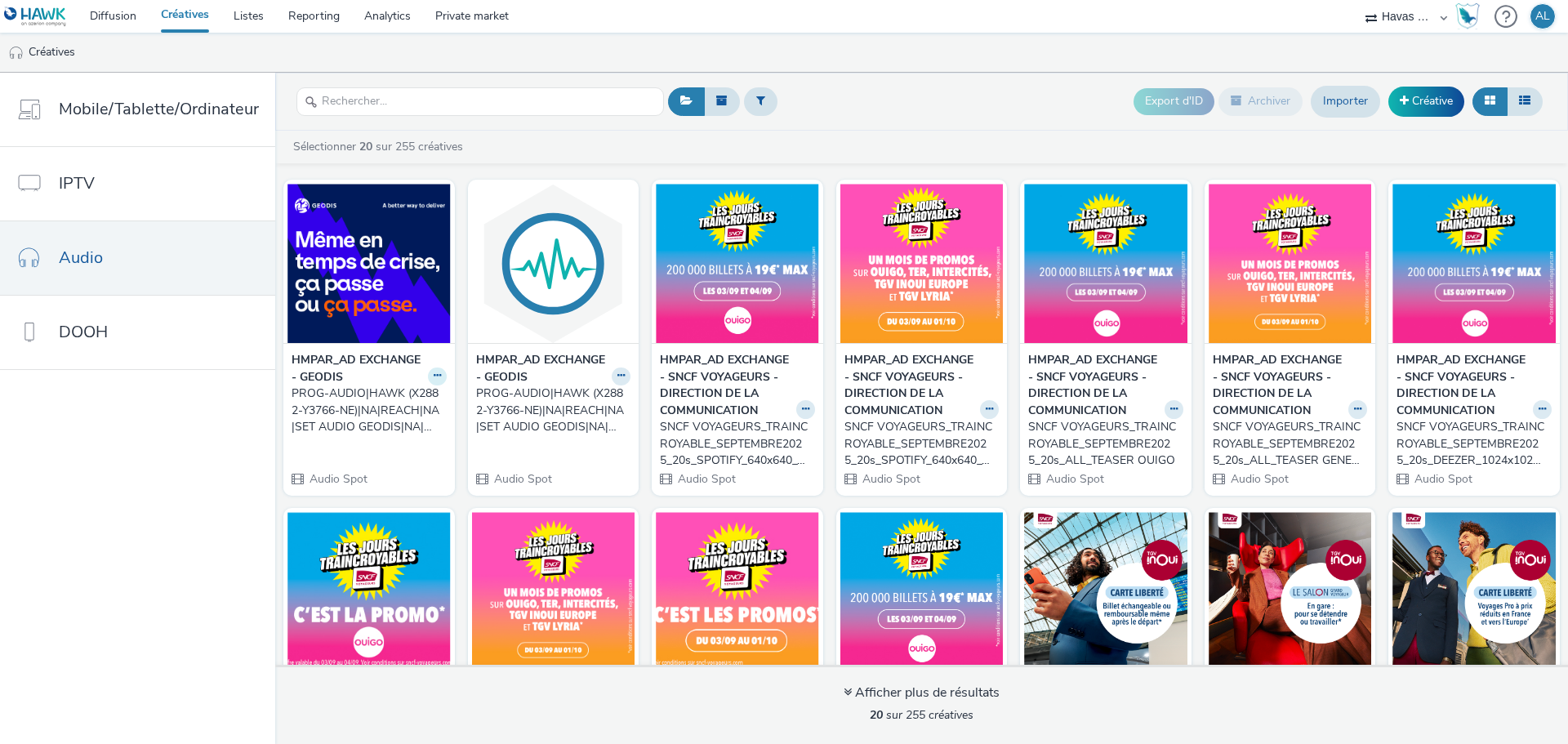
click at [434, 373] on icon at bounding box center [438, 376] width 8 height 9
click at [386, 409] on link "Modifier" at bounding box center [385, 404] width 122 height 33
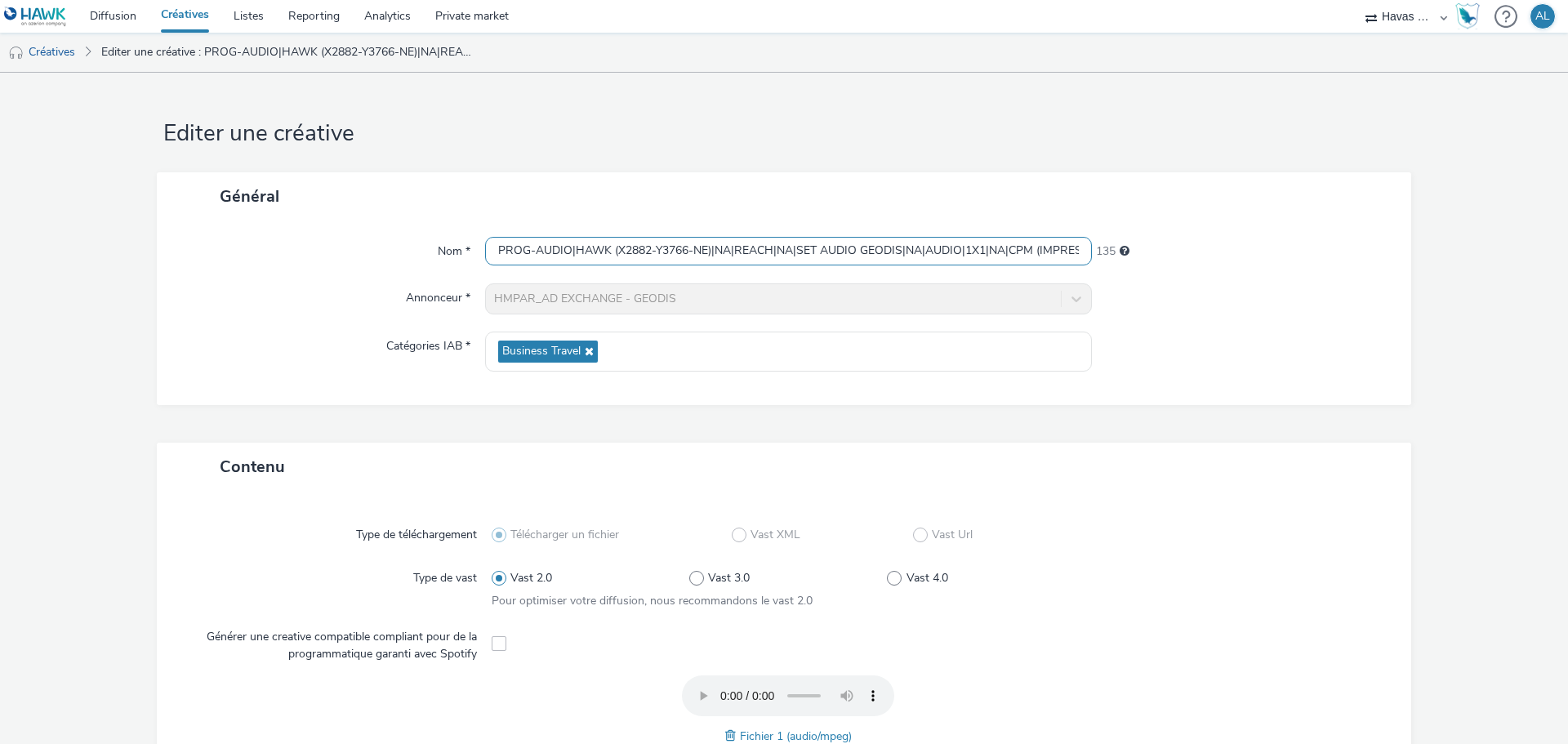
click at [896, 249] on input "PROG-AUDIO|HAWK (X2882-Y3766-NE)|NA|REACH|NA|SET AUDIO GEODIS|NA|AUDIO|1X1|NA|C…" at bounding box center [789, 251] width 607 height 28
click at [900, 249] on input "PROG-AUDIO|HAWK (X2882-Y3766-NE)|NA|REACH|NA|SET AUDIO GEODIS|NA|AUDIO|1X1|NA|C…" at bounding box center [789, 251] width 607 height 28
type input "PROG-AUDIO|HAWK (X2882-Y3766-NE)|NA|REACH|NA|SET AUDIO GEODIS SPOTIFY|NA|AUDIO|…"
click at [1273, 419] on div "Général Nom * PROG-AUDIO|HAWK (X2882-Y3766-NE)|NA|REACH|NA|SET AUDIO GEODIS SPO…" at bounding box center [784, 308] width 1254 height 271
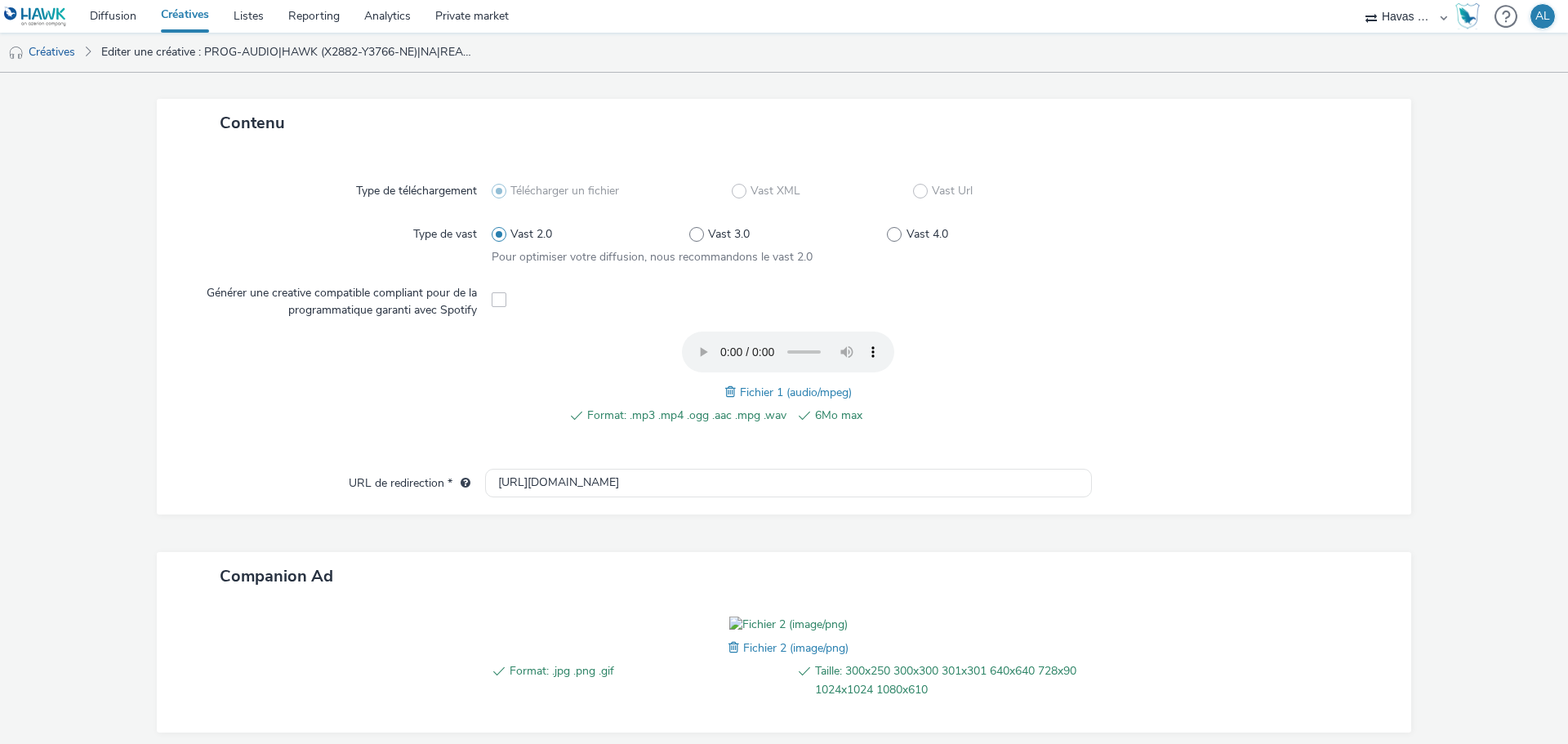
scroll to position [343, 0]
click at [498, 303] on span at bounding box center [500, 301] width 15 height 15
click at [496, 303] on span at bounding box center [500, 301] width 15 height 15
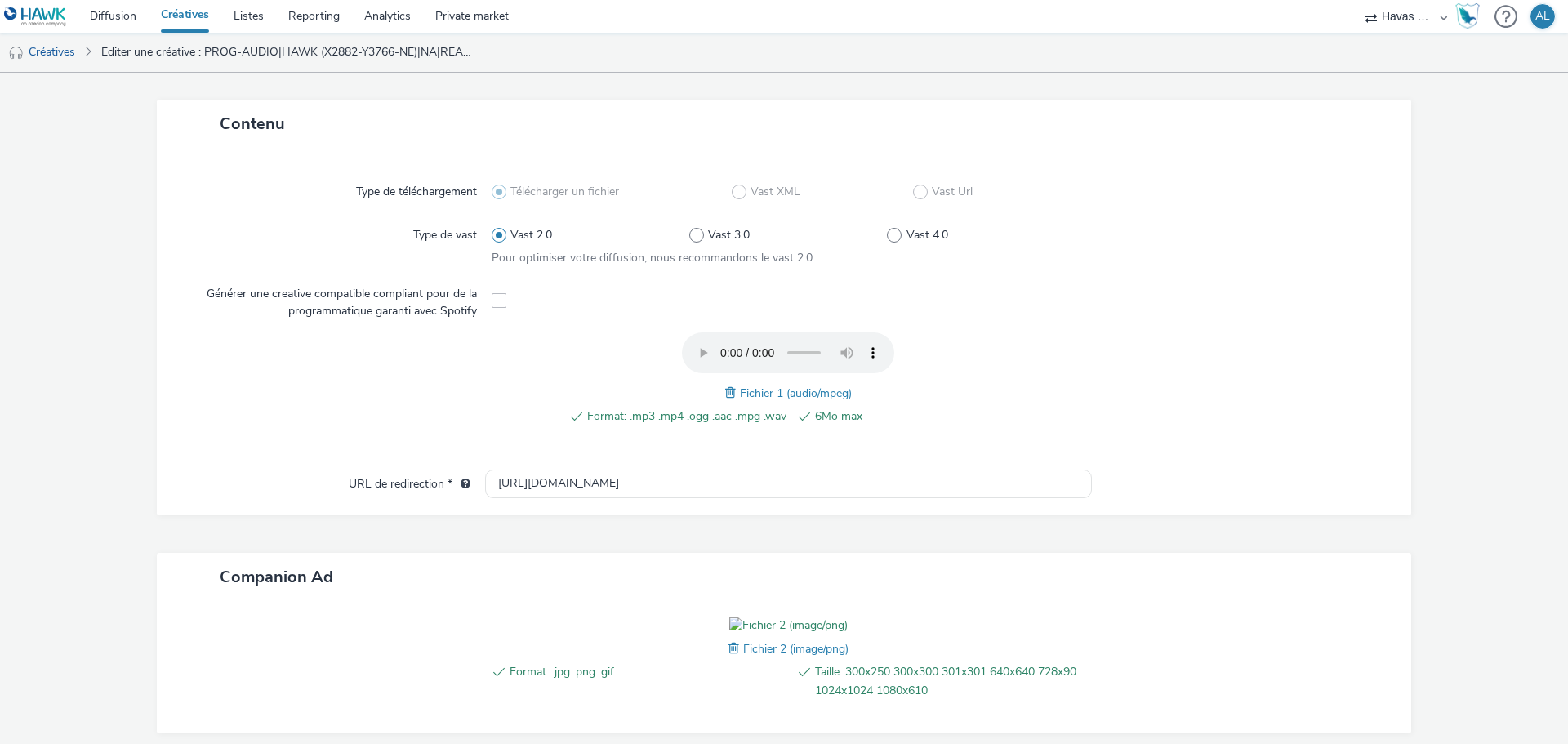
click at [496, 303] on span at bounding box center [500, 301] width 15 height 15
click at [474, 297] on label "Générer une creative compatible compliant pour de la programmatique garanti ave…" at bounding box center [334, 299] width 298 height 40
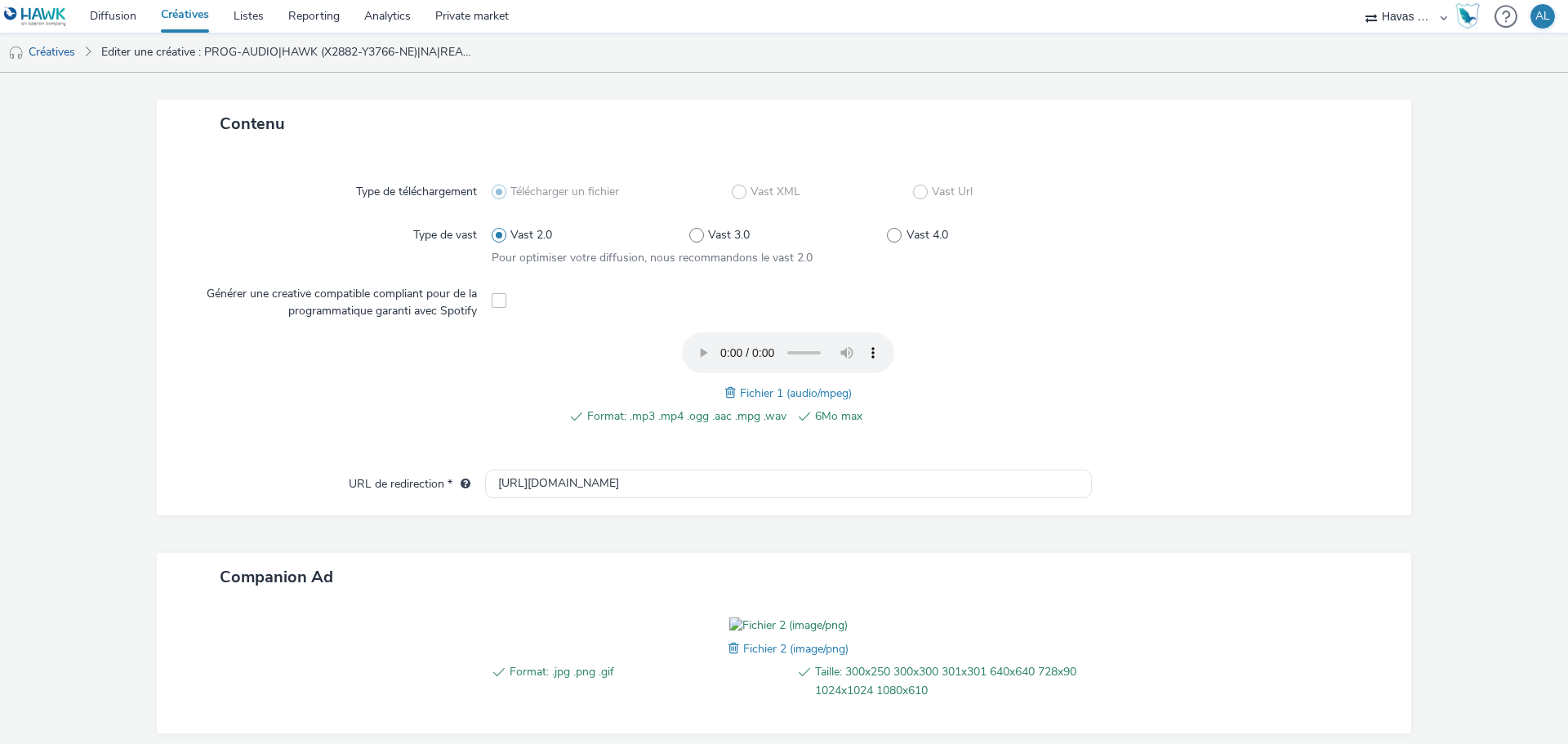
click at [402, 304] on label "Générer une creative compatible compliant pour de la programmatique garanti ave…" at bounding box center [334, 299] width 298 height 40
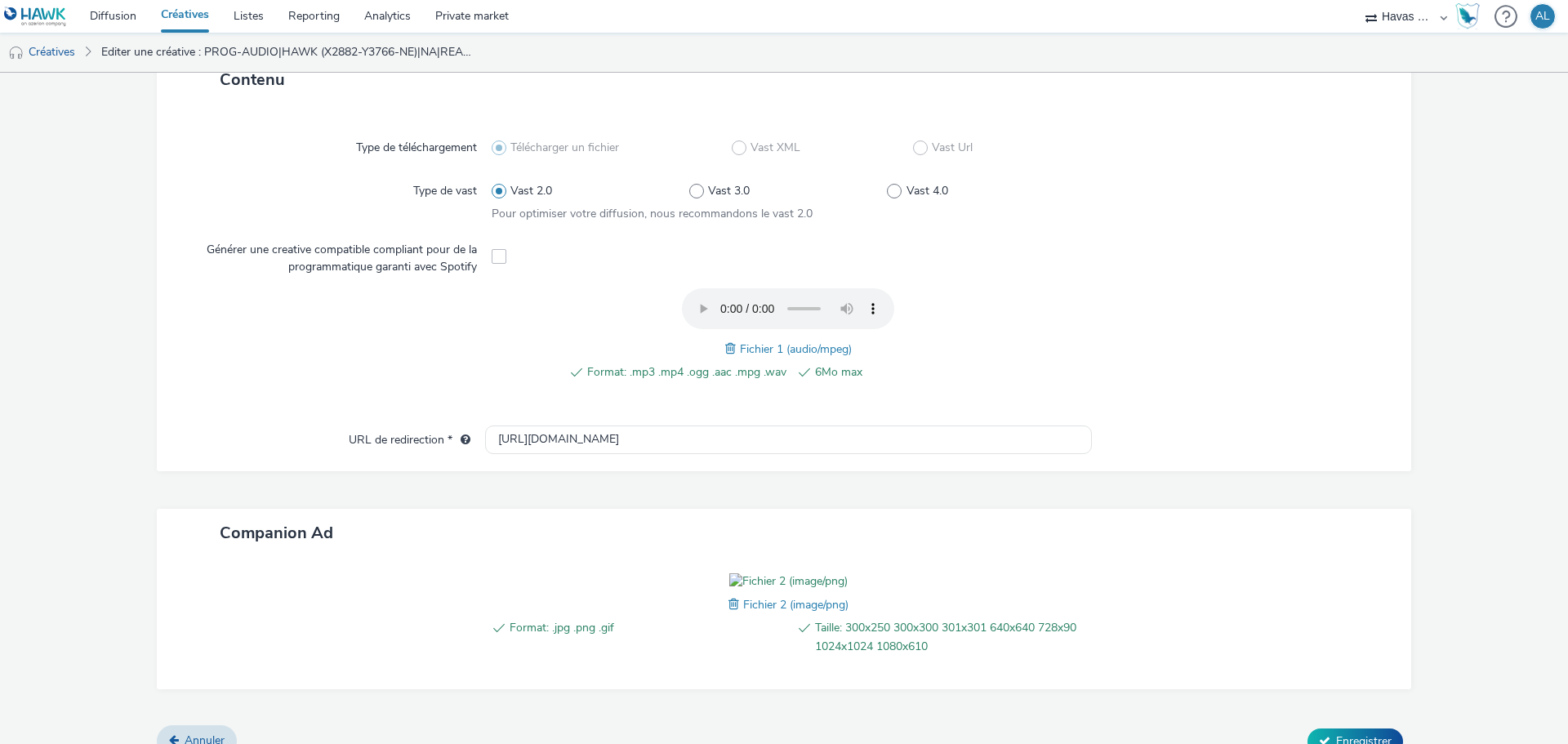
scroll to position [425, 0]
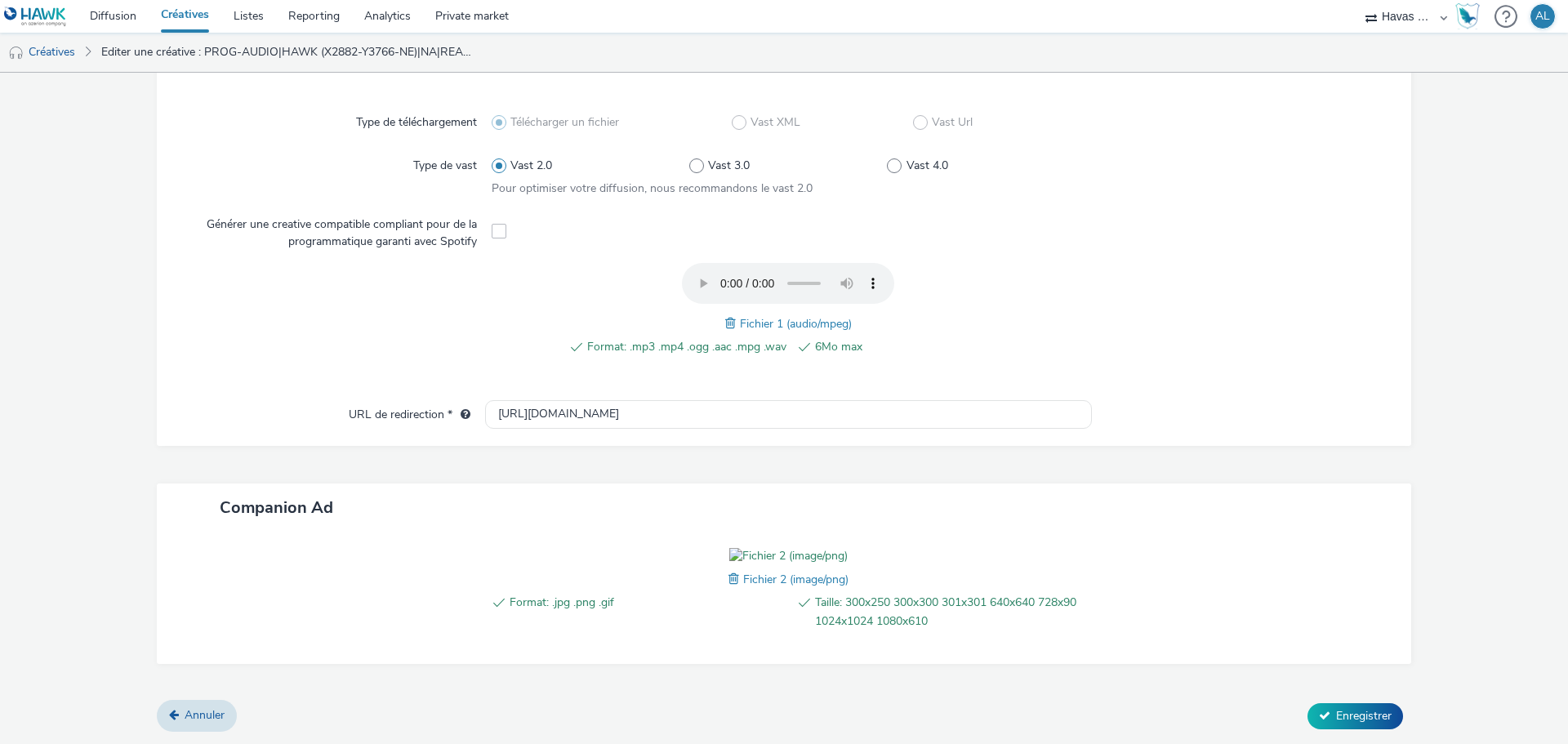
click at [725, 315] on span at bounding box center [732, 323] width 15 height 18
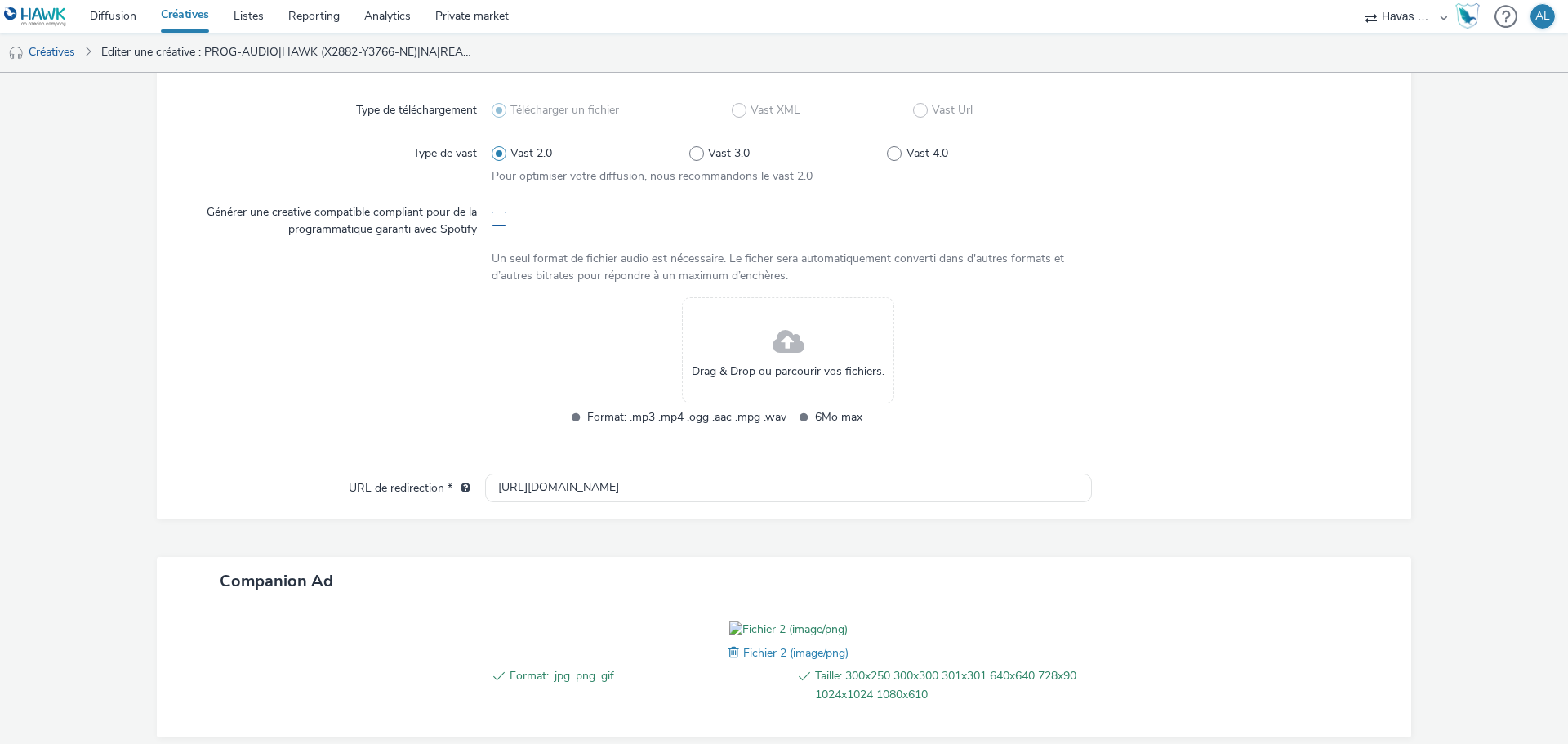
click at [492, 223] on span at bounding box center [500, 219] width 15 height 15
checkbox input "true"
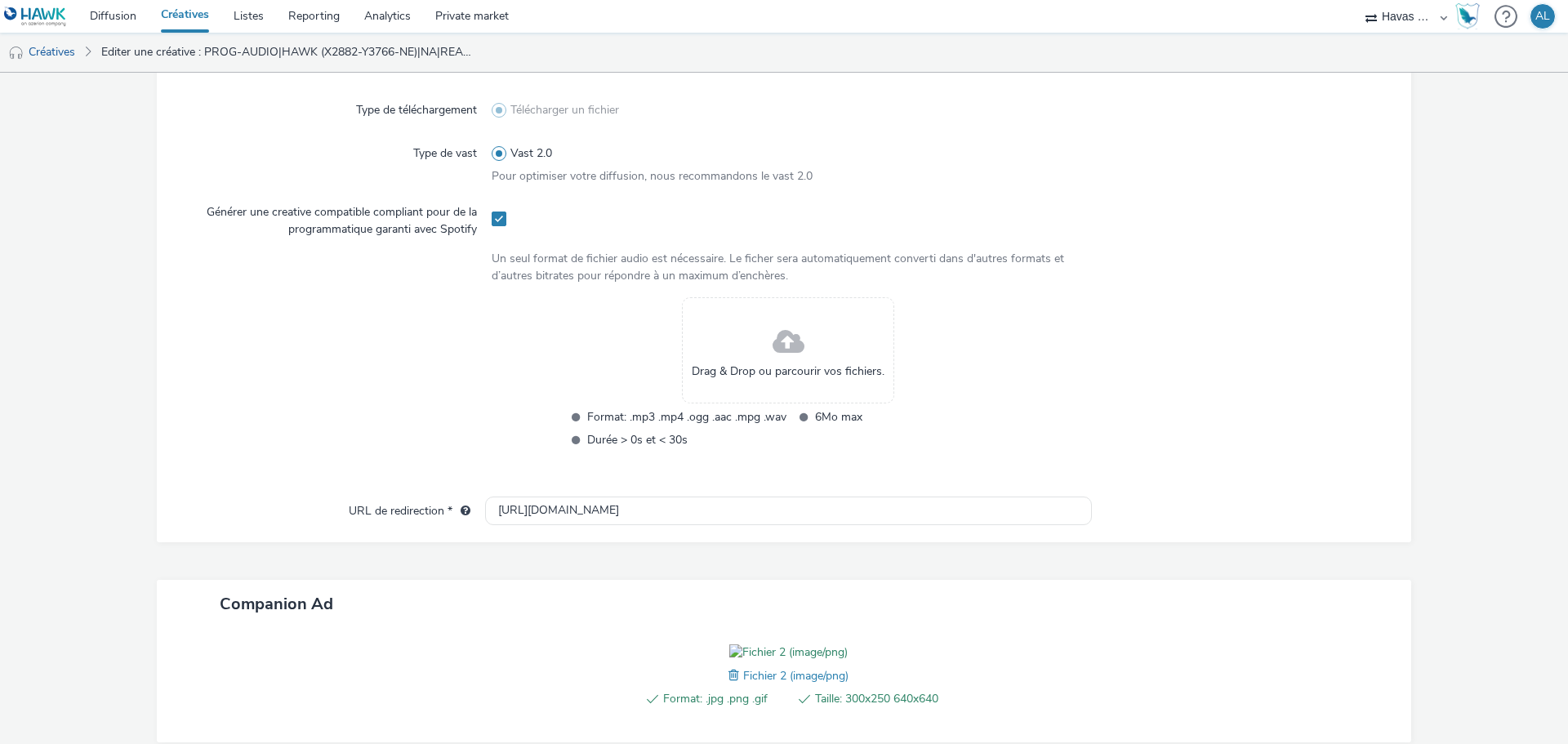
click at [754, 350] on div "Drag & Drop ou parcourir vos fichiers." at bounding box center [788, 350] width 212 height 106
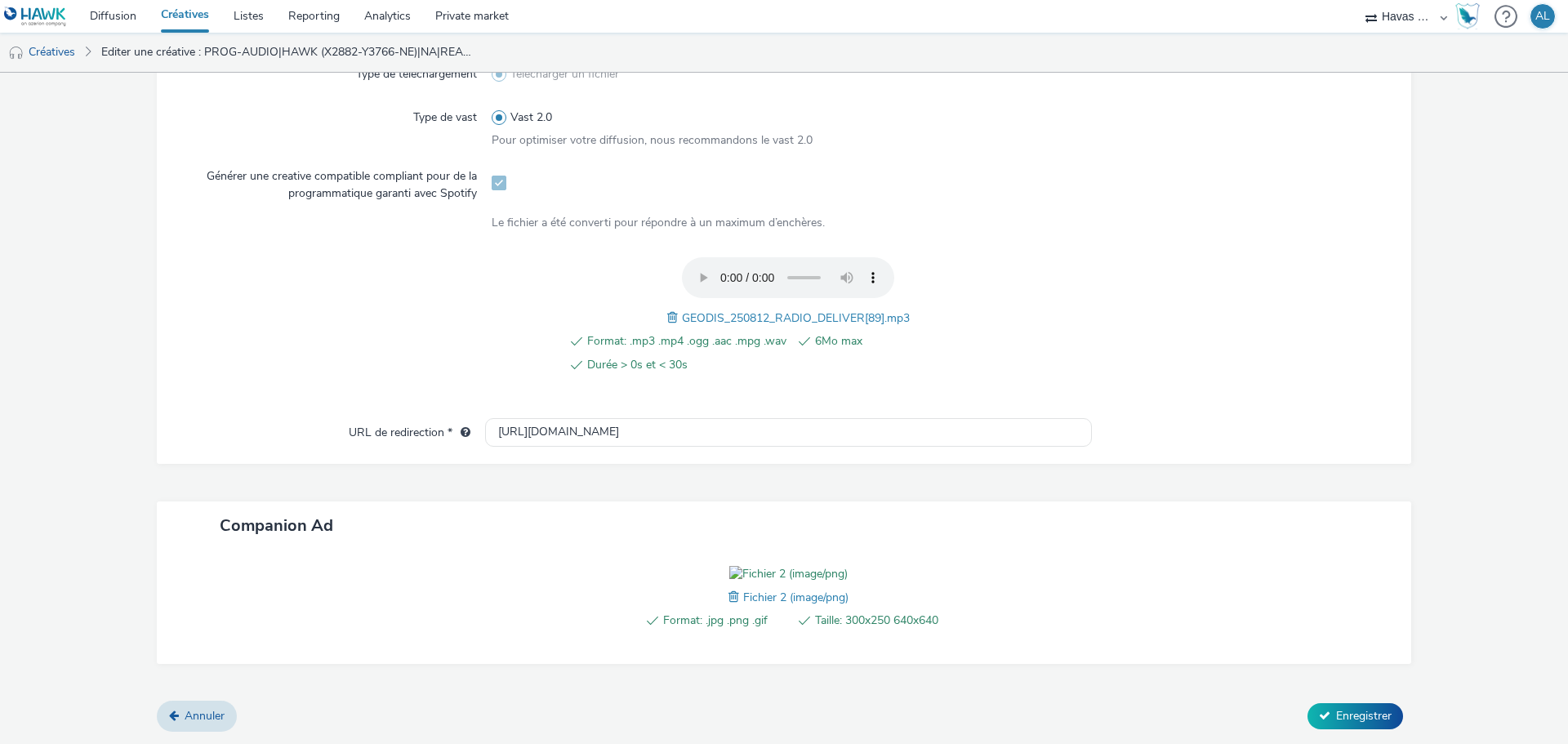
scroll to position [555, 0]
click at [1345, 724] on button "Enregistrer" at bounding box center [1355, 717] width 96 height 26
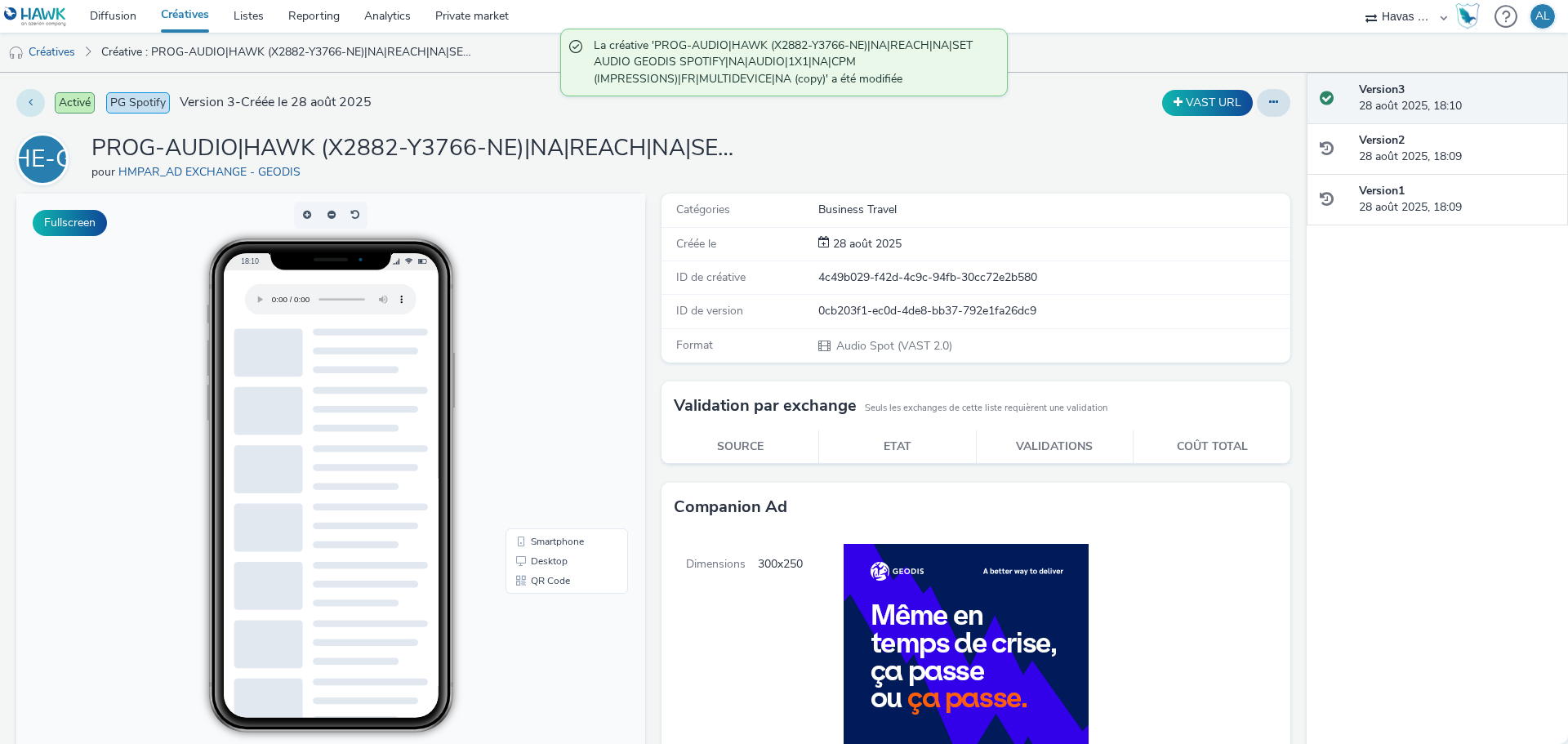
click at [37, 110] on button at bounding box center [30, 103] width 28 height 28
